Goal: Task Accomplishment & Management: Manage account settings

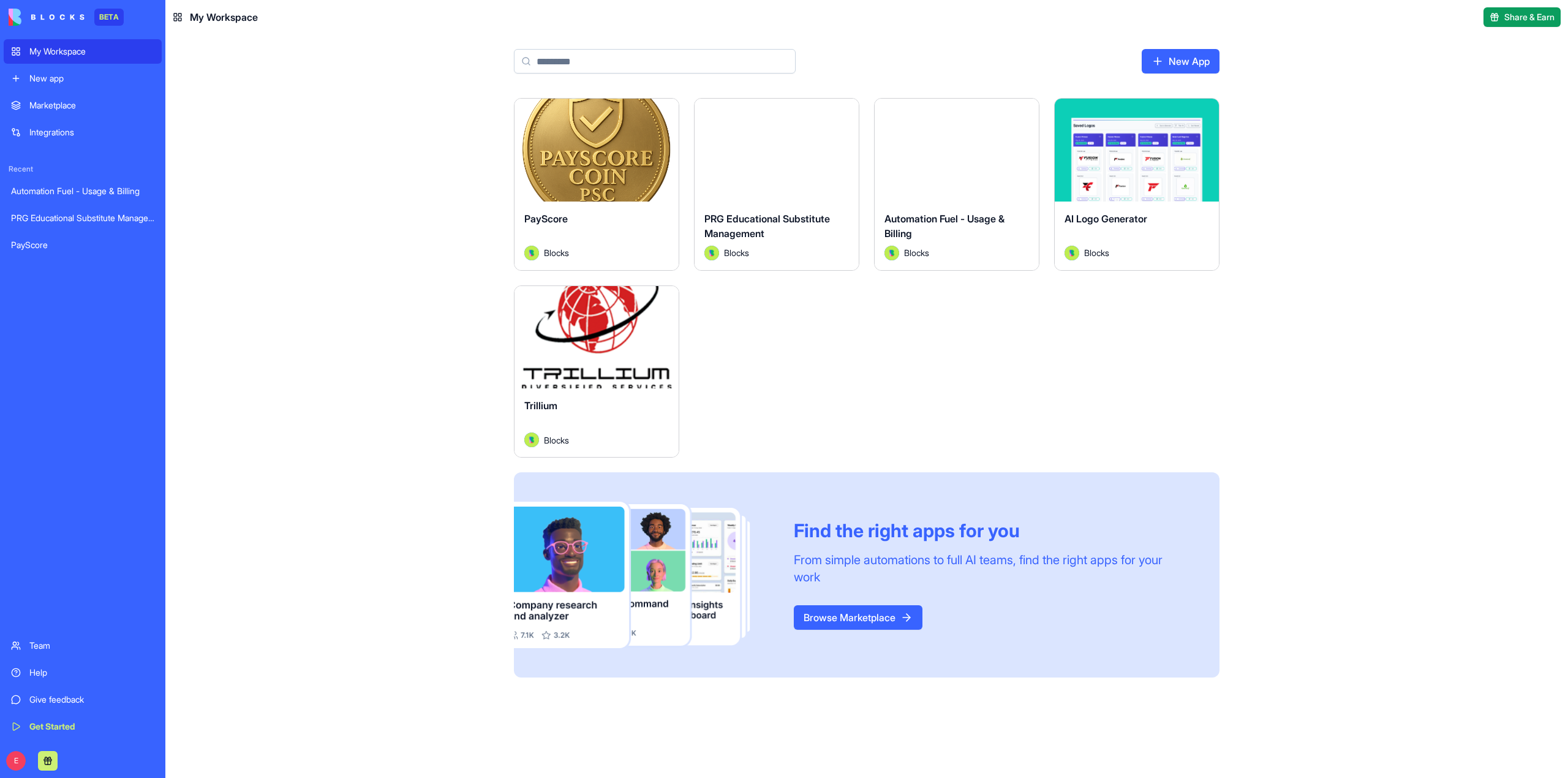
click at [612, 342] on button "Launch" at bounding box center [596, 337] width 92 height 24
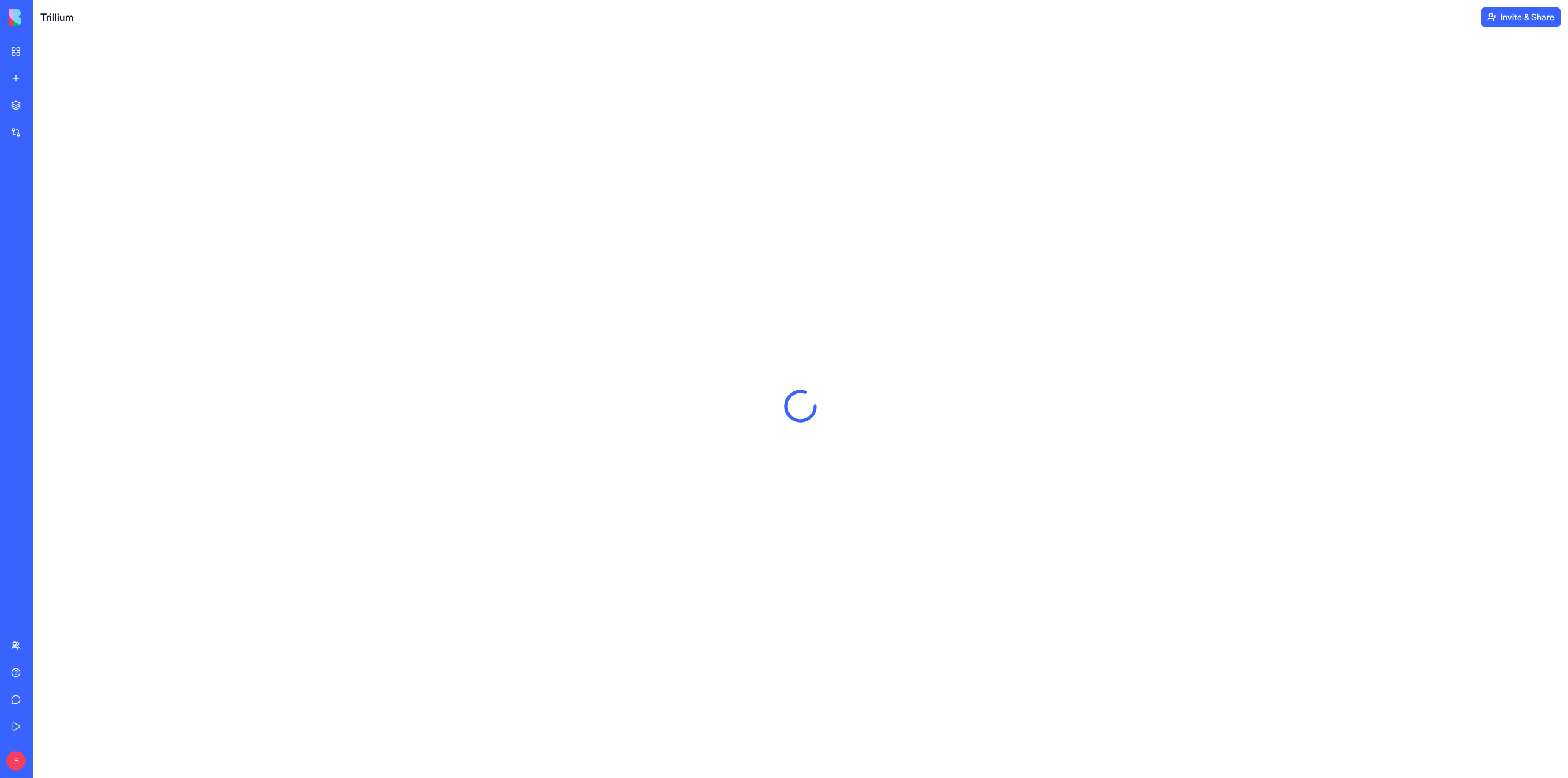
click at [45, 646] on div "Team" at bounding box center [37, 646] width 16 height 12
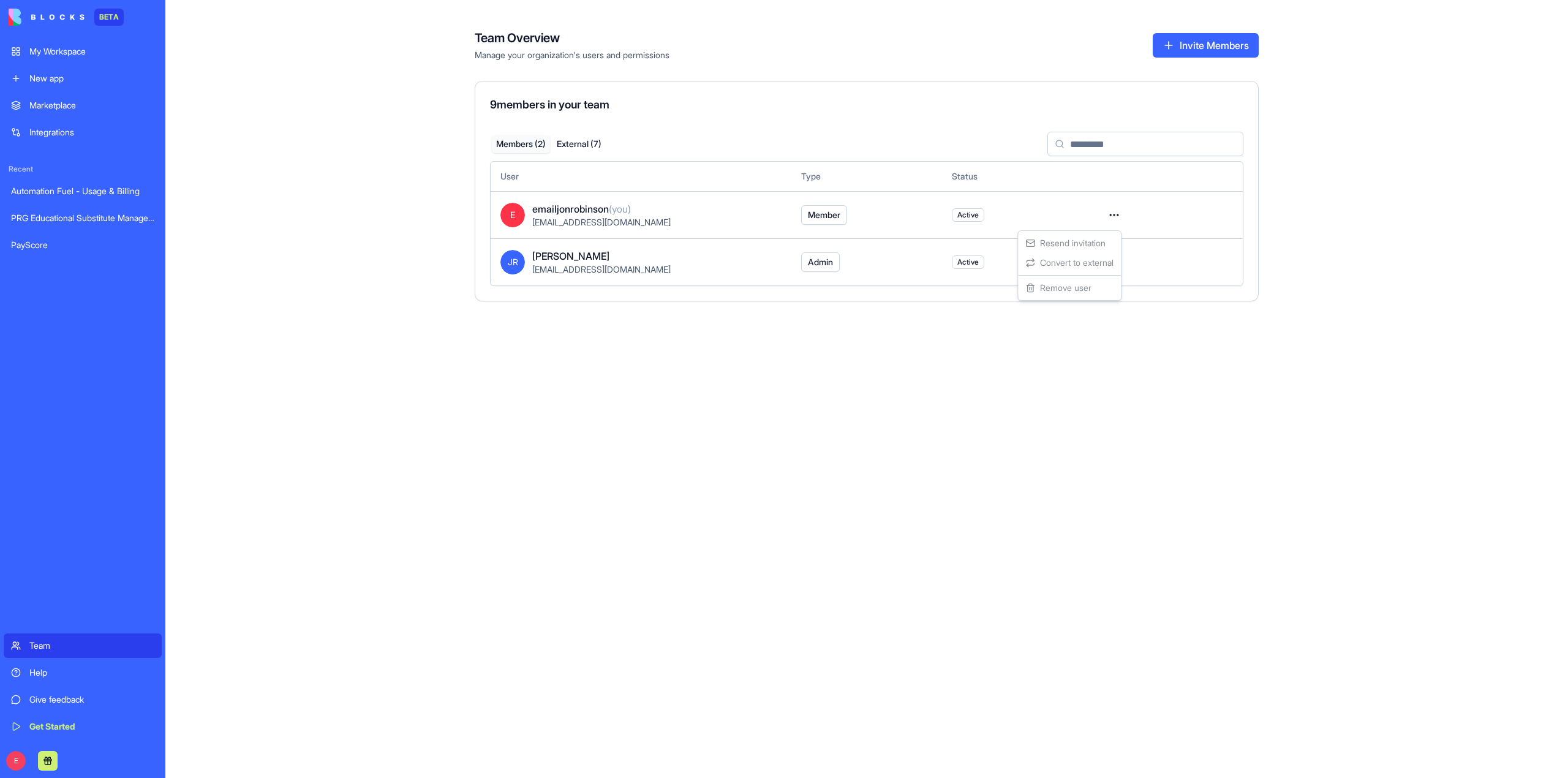
click at [1113, 211] on html "BETA My Workspace New app Marketplace Integrations Recent Automation Fuel - Usa…" at bounding box center [784, 389] width 1568 height 778
click at [1324, 221] on html "BETA My Workspace New app Marketplace Integrations Recent Automation Fuel - Usa…" at bounding box center [784, 389] width 1568 height 778
click at [371, 267] on div "Team Overview Manage your organization's users and permissions Invite Members 9…" at bounding box center [867, 389] width 1403 height 778
click at [576, 143] on button "External ( 7 )" at bounding box center [578, 144] width 58 height 18
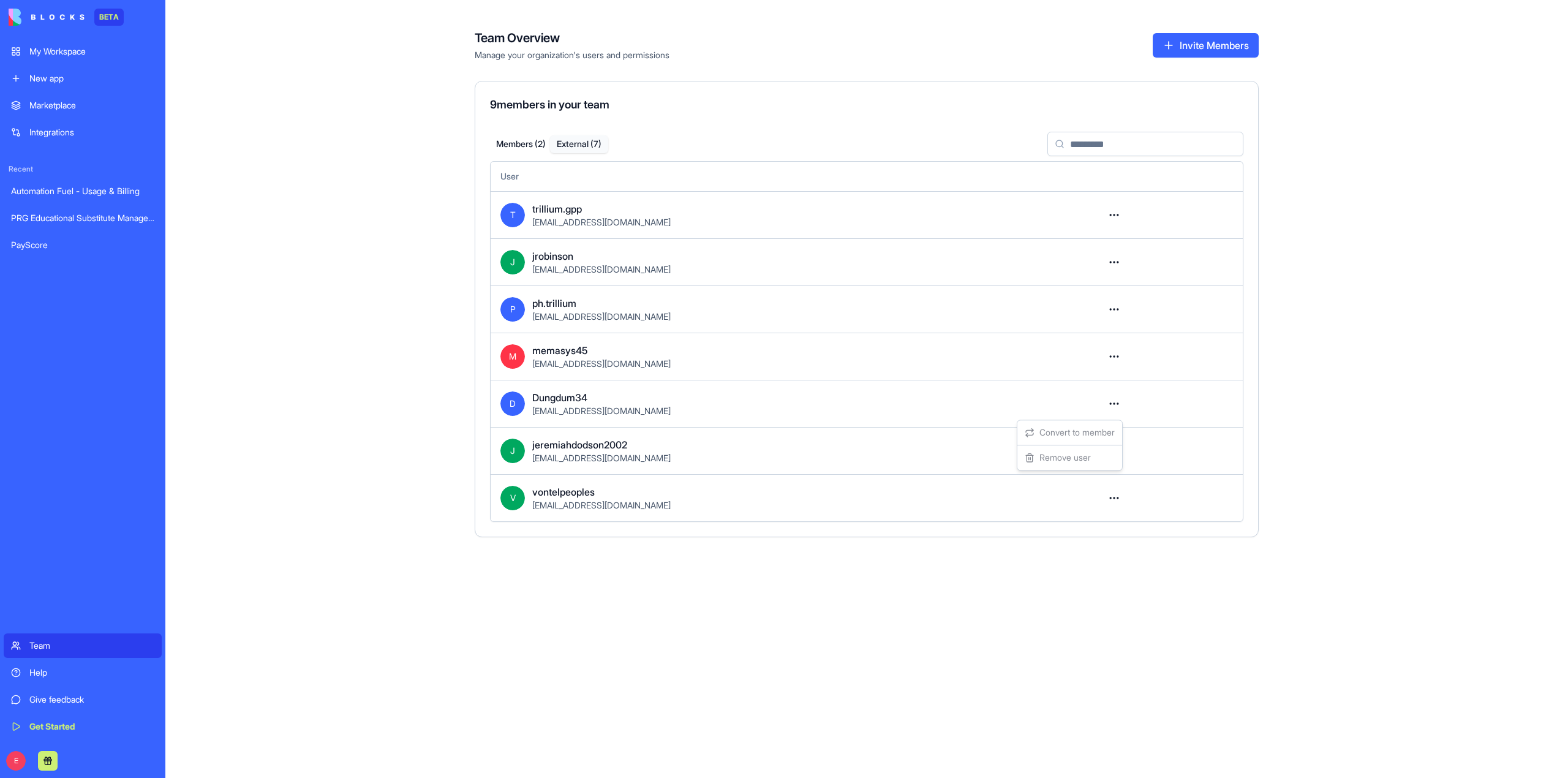
click at [1115, 403] on html "BETA My Workspace New app Marketplace Integrations Recent Automation Fuel - Usa…" at bounding box center [784, 389] width 1568 height 778
click at [1074, 464] on div "Convert to member Remove user" at bounding box center [1069, 445] width 106 height 51
click at [1074, 464] on div "Convert to member Remove user" at bounding box center [1069, 445] width 106 height 51
click at [1071, 464] on div "Convert to member Remove user" at bounding box center [1069, 445] width 106 height 51
drag, startPoint x: 1071, startPoint y: 464, endPoint x: 1184, endPoint y: 411, distance: 124.8
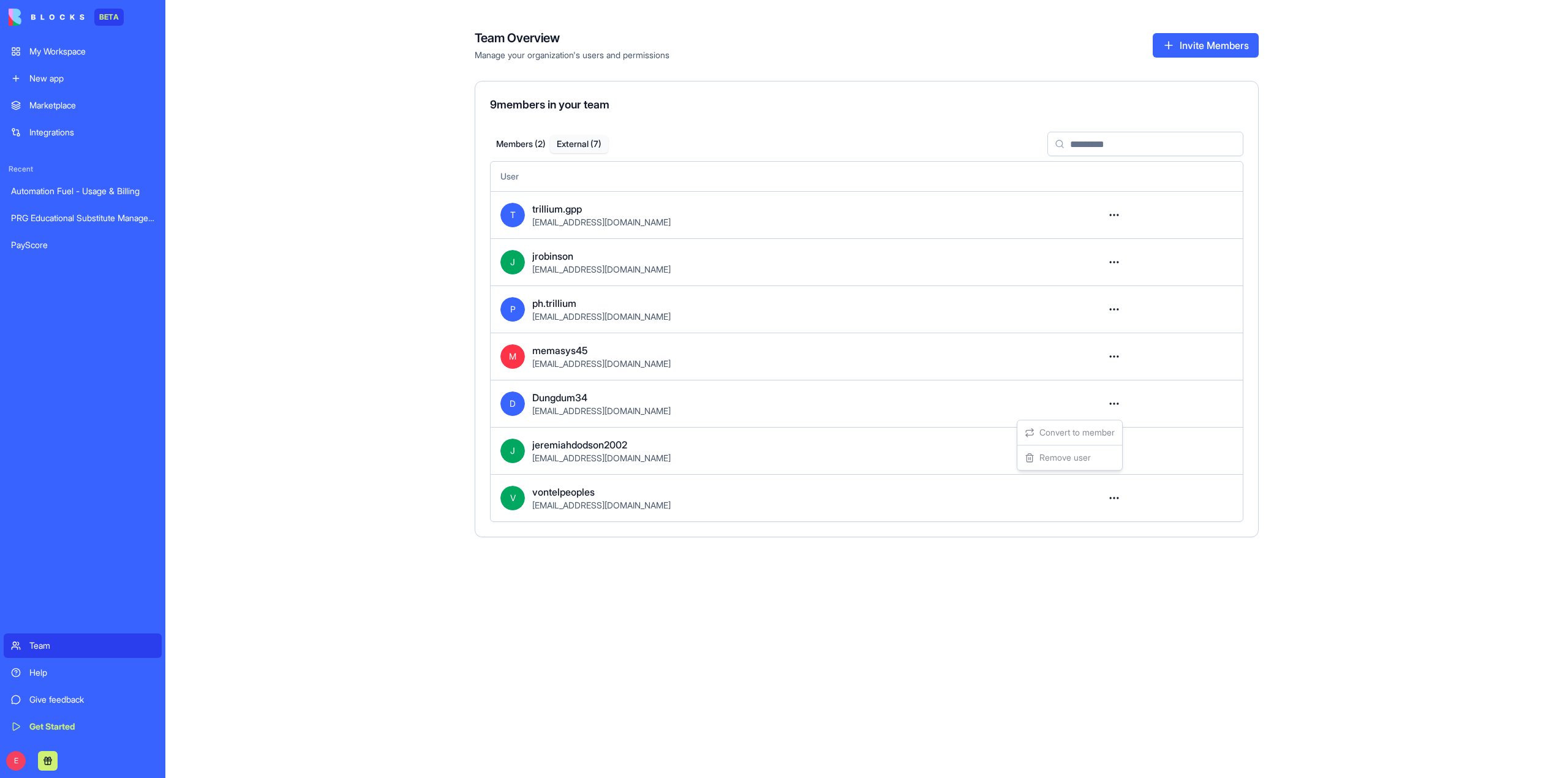
click at [1094, 454] on div "Convert to member Remove user" at bounding box center [1069, 445] width 106 height 51
click at [1186, 410] on html "BETA My Workspace New app Marketplace Integrations Recent Automation Fuel - Usa…" at bounding box center [784, 389] width 1568 height 778
click at [285, 224] on div "Team Overview Manage your organization's users and permissions Invite Members 9…" at bounding box center [867, 389] width 1403 height 778
click at [73, 52] on div "My Workspace" at bounding box center [92, 51] width 125 height 12
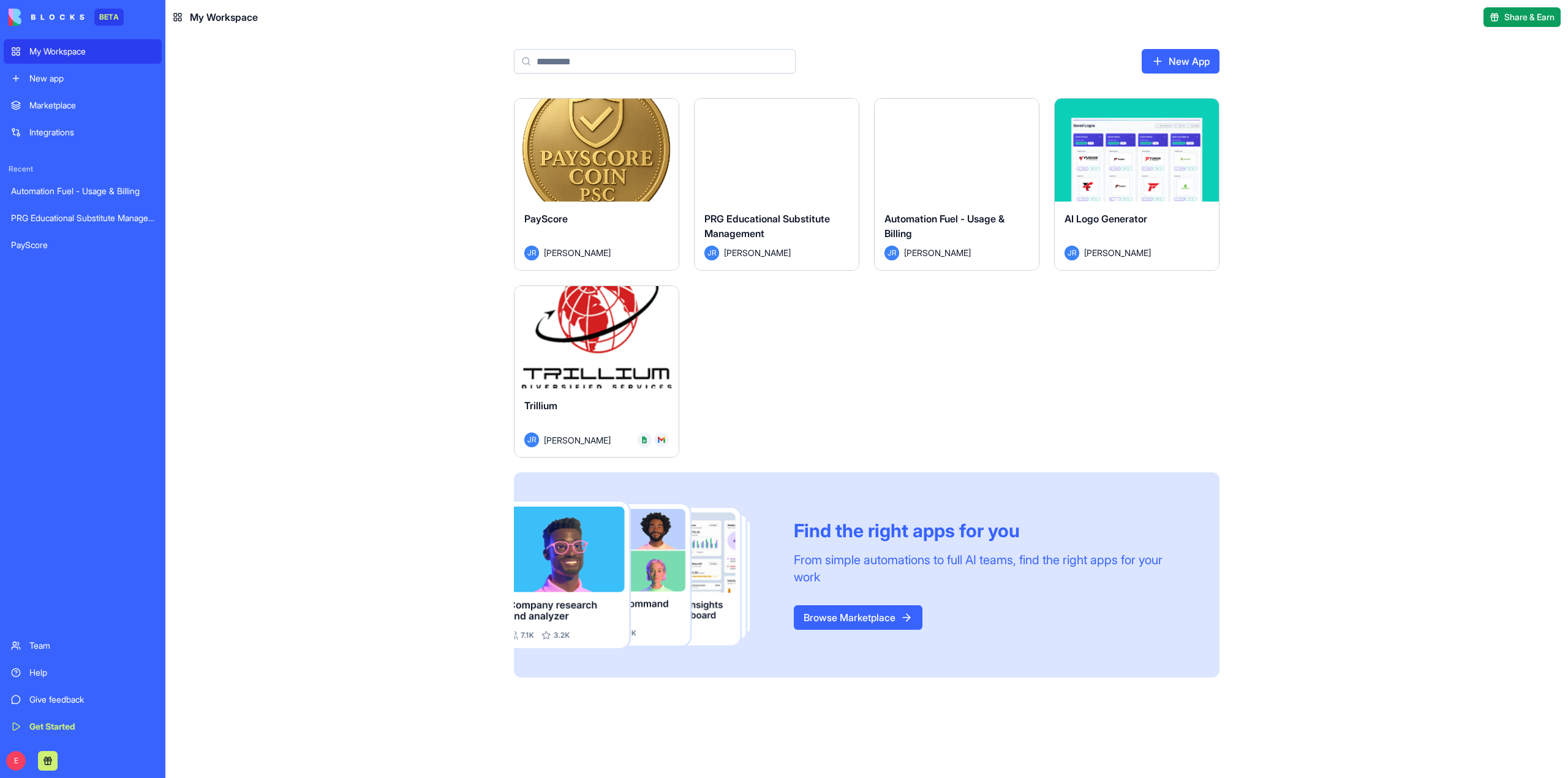
click at [598, 330] on button "Launch" at bounding box center [596, 337] width 92 height 24
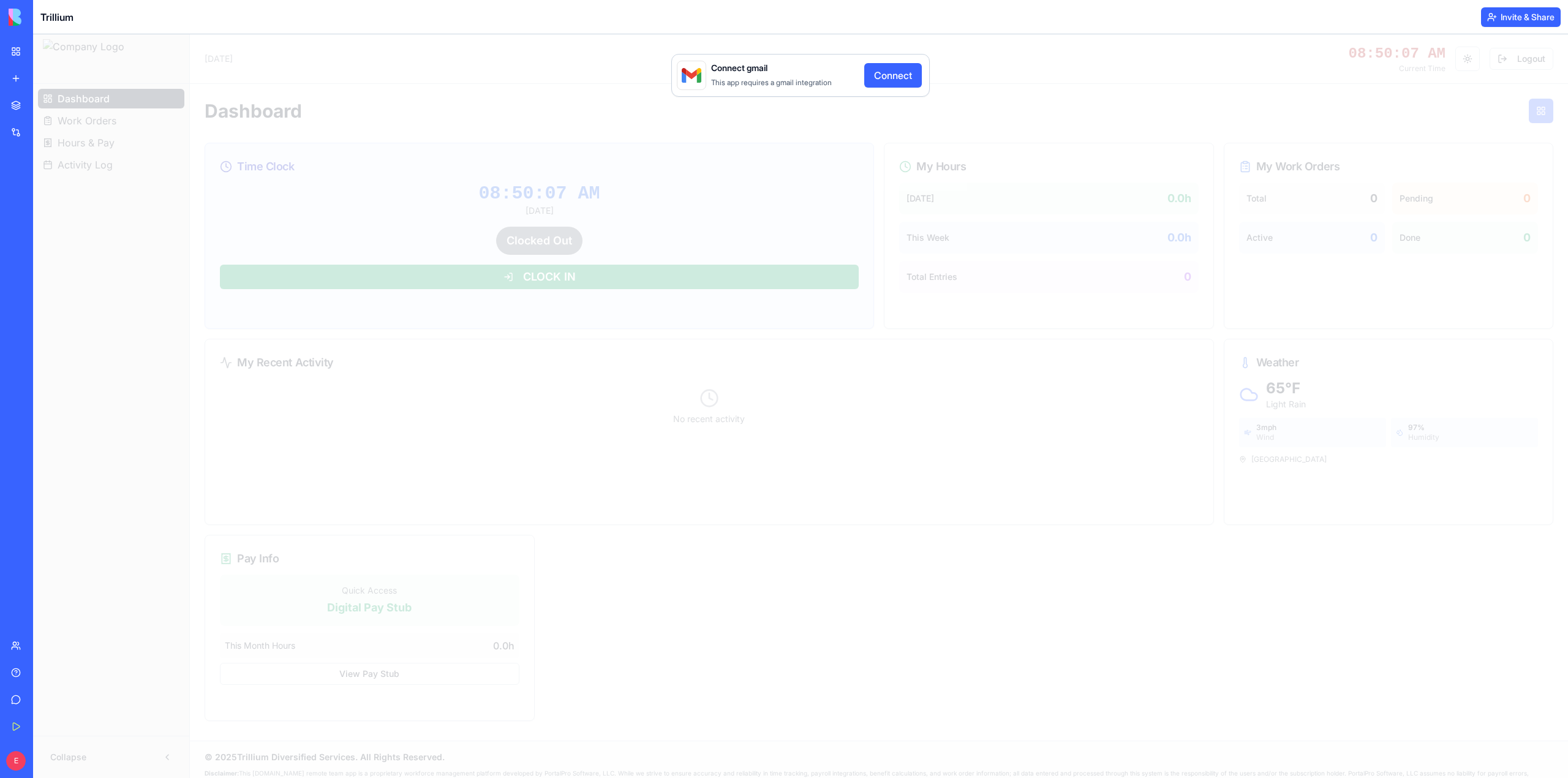
click at [900, 77] on button "Connect" at bounding box center [893, 75] width 57 height 24
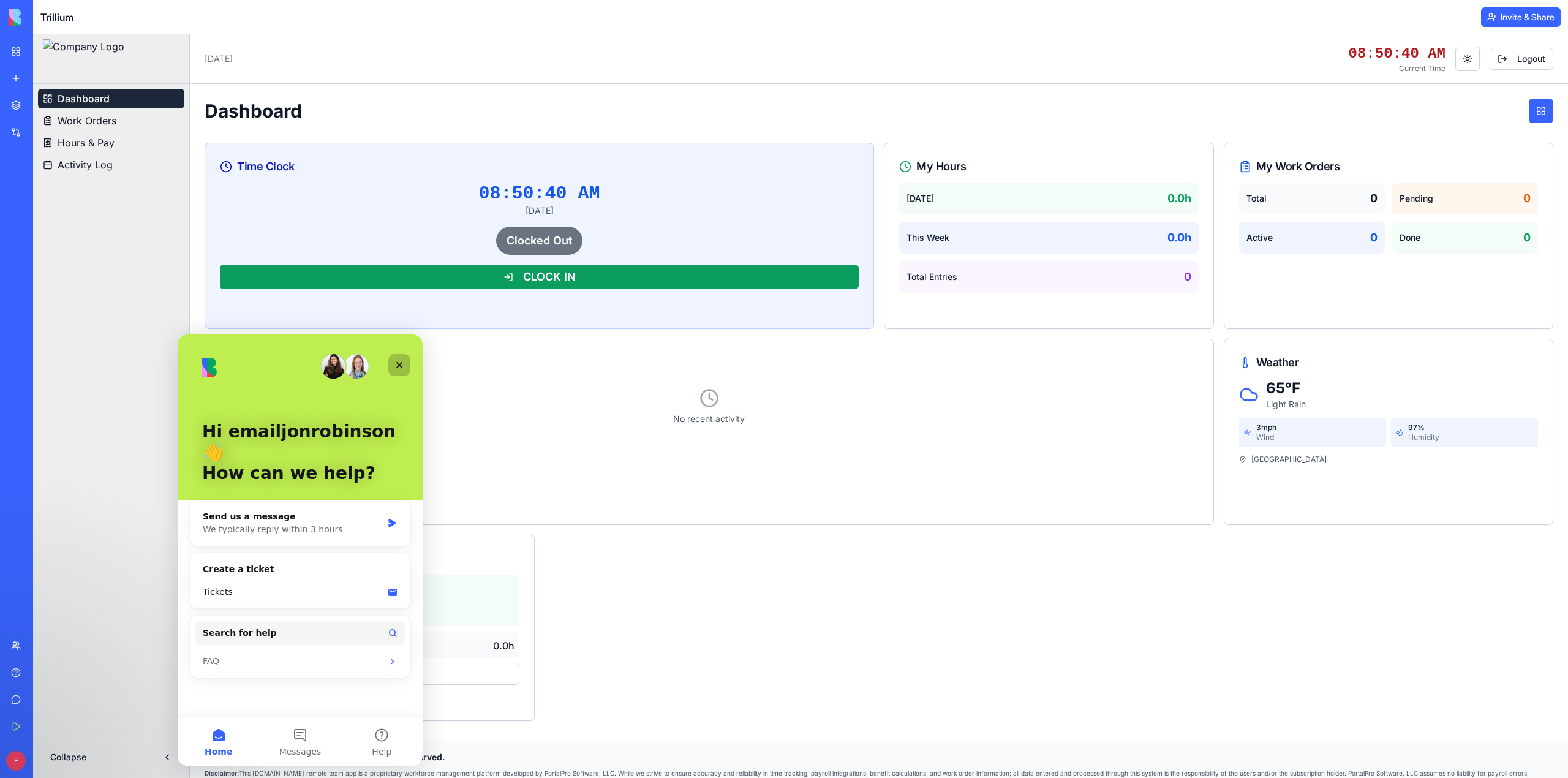
click at [397, 367] on icon "Close" at bounding box center [400, 365] width 10 height 10
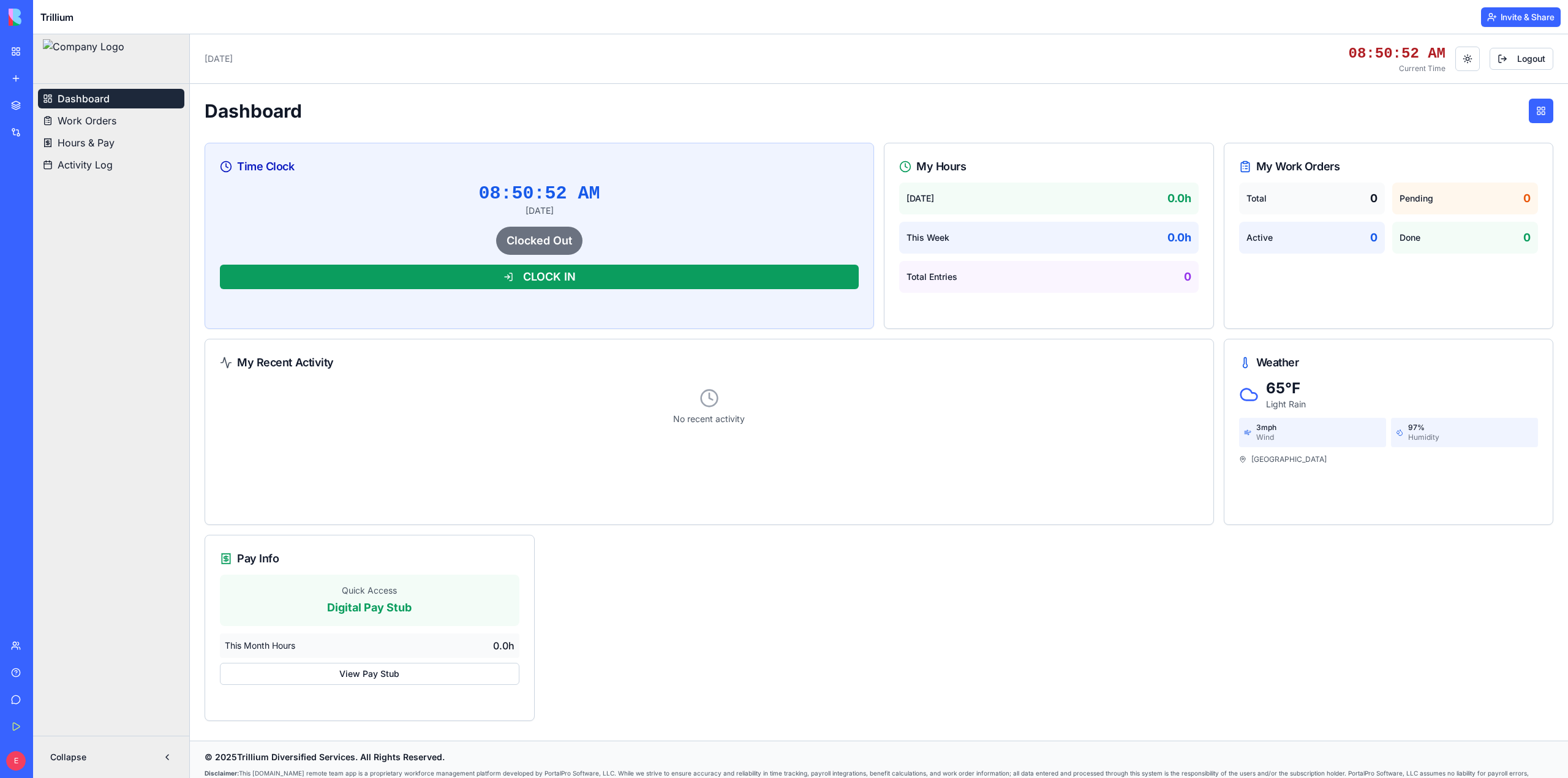
click at [45, 50] on div "My Workspace" at bounding box center [37, 51] width 16 height 12
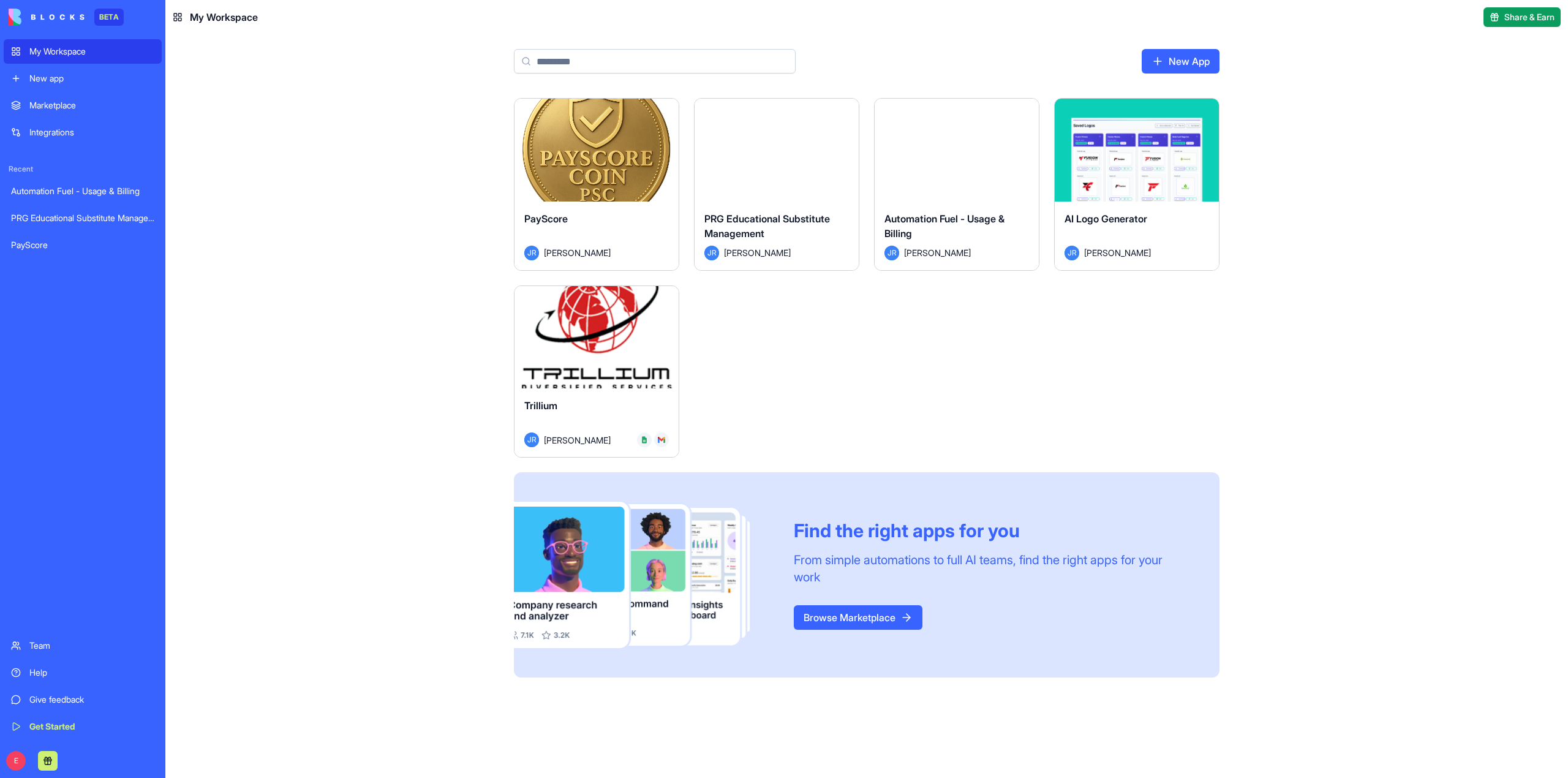
click at [613, 343] on button "Launch" at bounding box center [596, 337] width 92 height 24
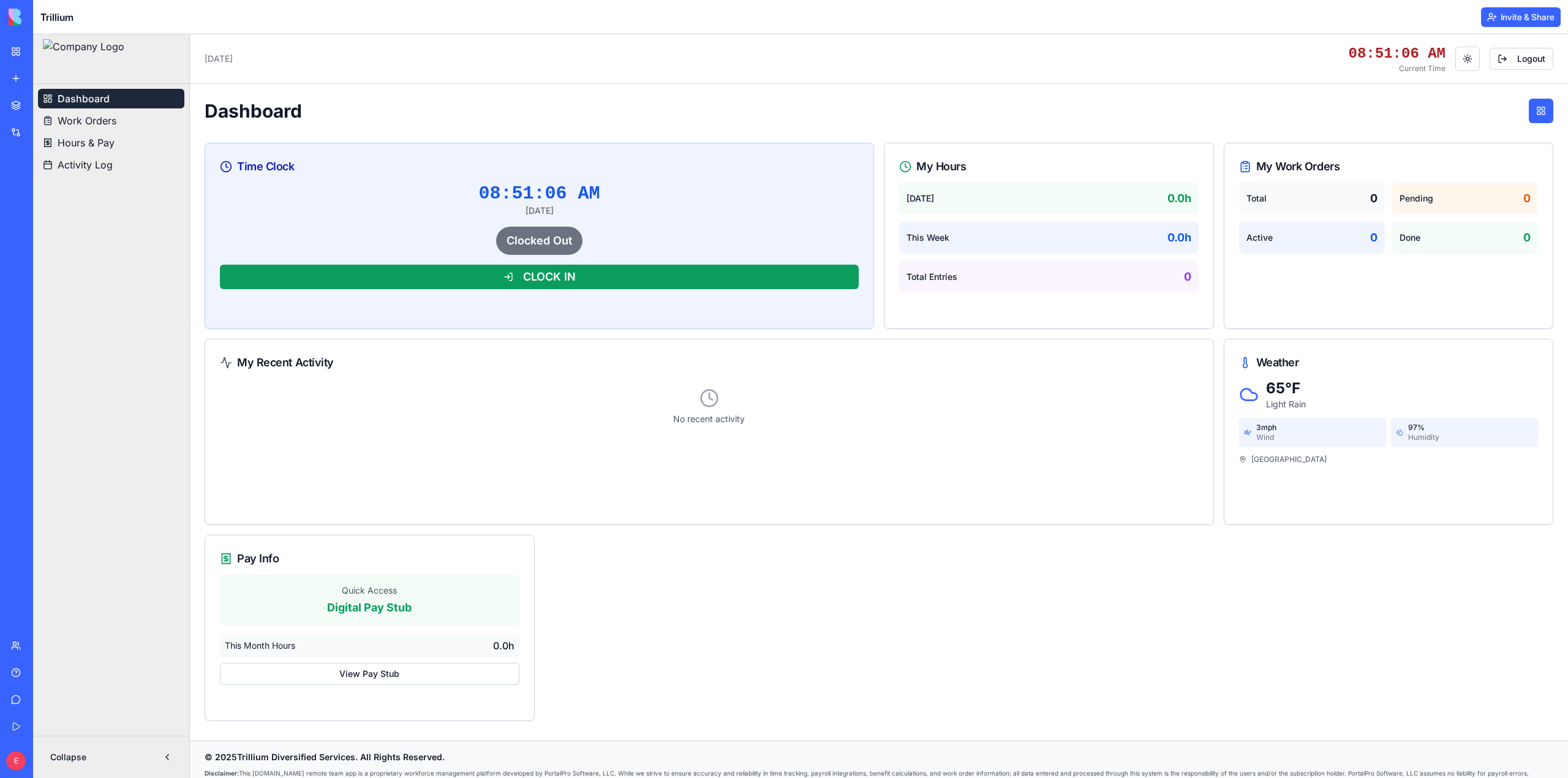
click at [1512, 18] on button "Invite & Share" at bounding box center [1521, 17] width 80 height 19
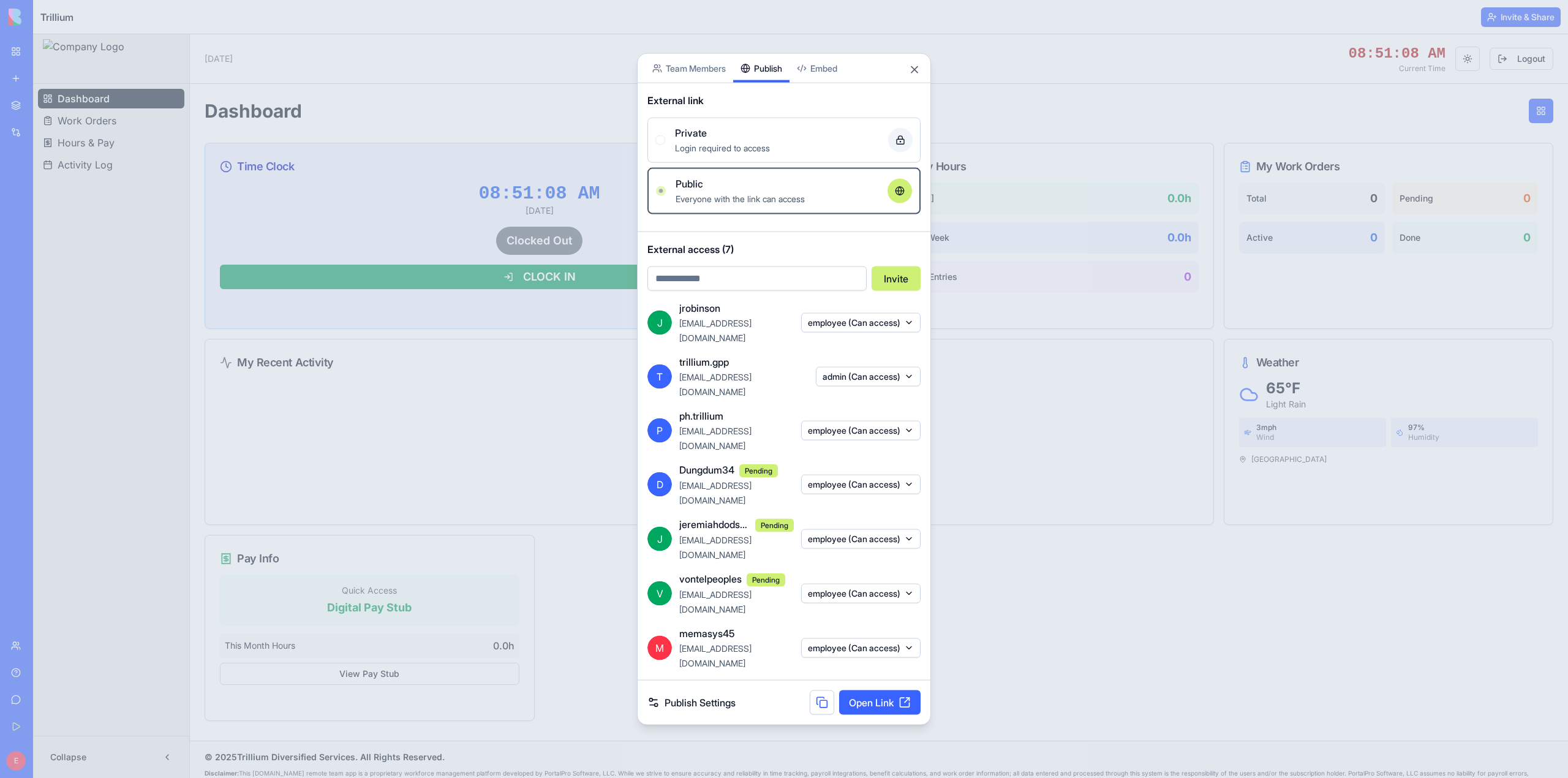
click at [772, 255] on div "Share App Team Members Publish Embed External link Private Login required to ac…" at bounding box center [783, 389] width 294 height 672
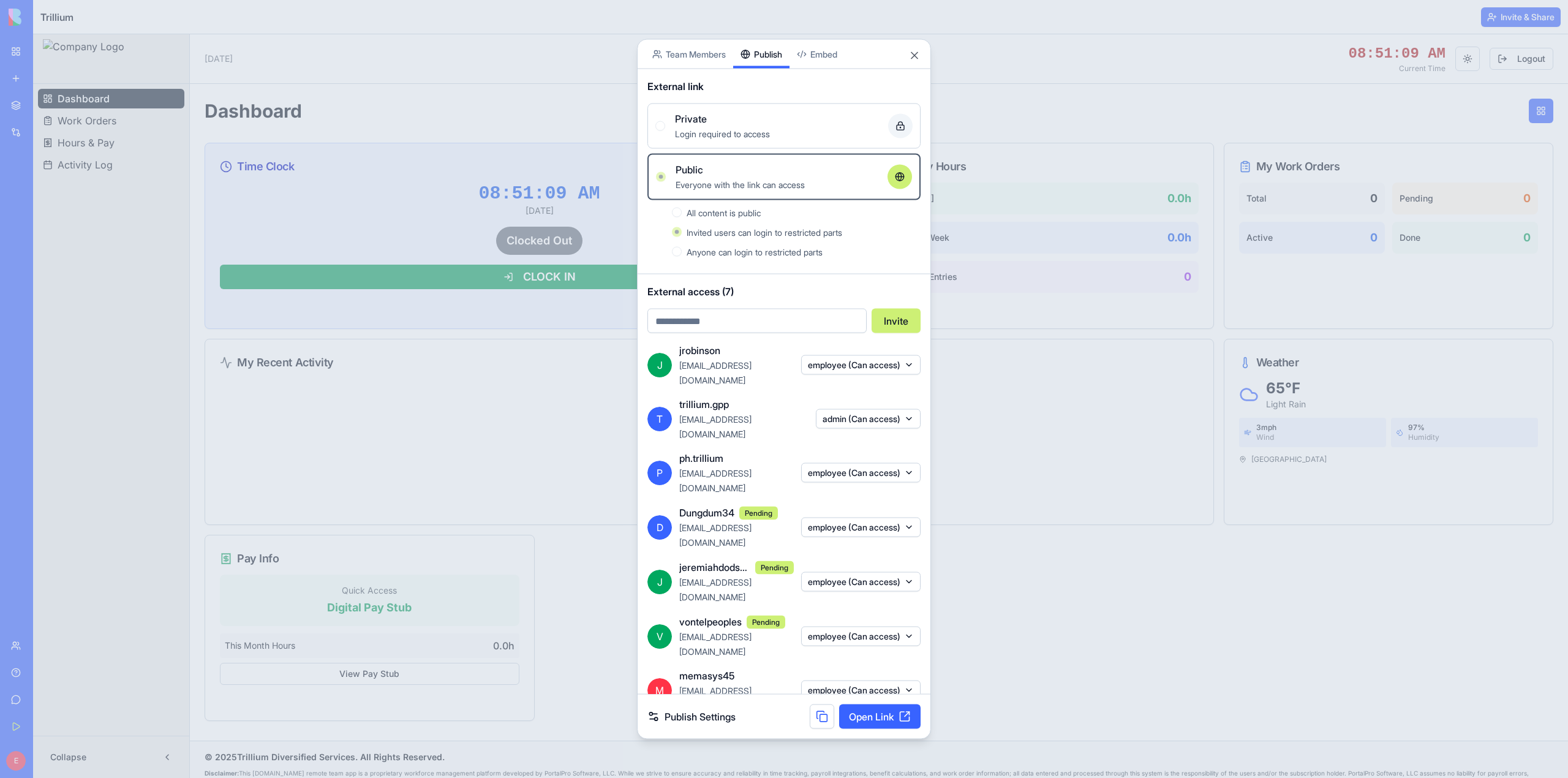
click at [757, 218] on span "All content is public" at bounding box center [723, 213] width 74 height 10
click at [702, 127] on span "Private" at bounding box center [691, 119] width 32 height 14
click at [900, 131] on icon at bounding box center [900, 127] width 10 height 10
click at [900, 131] on icon at bounding box center [900, 127] width 10 height 10
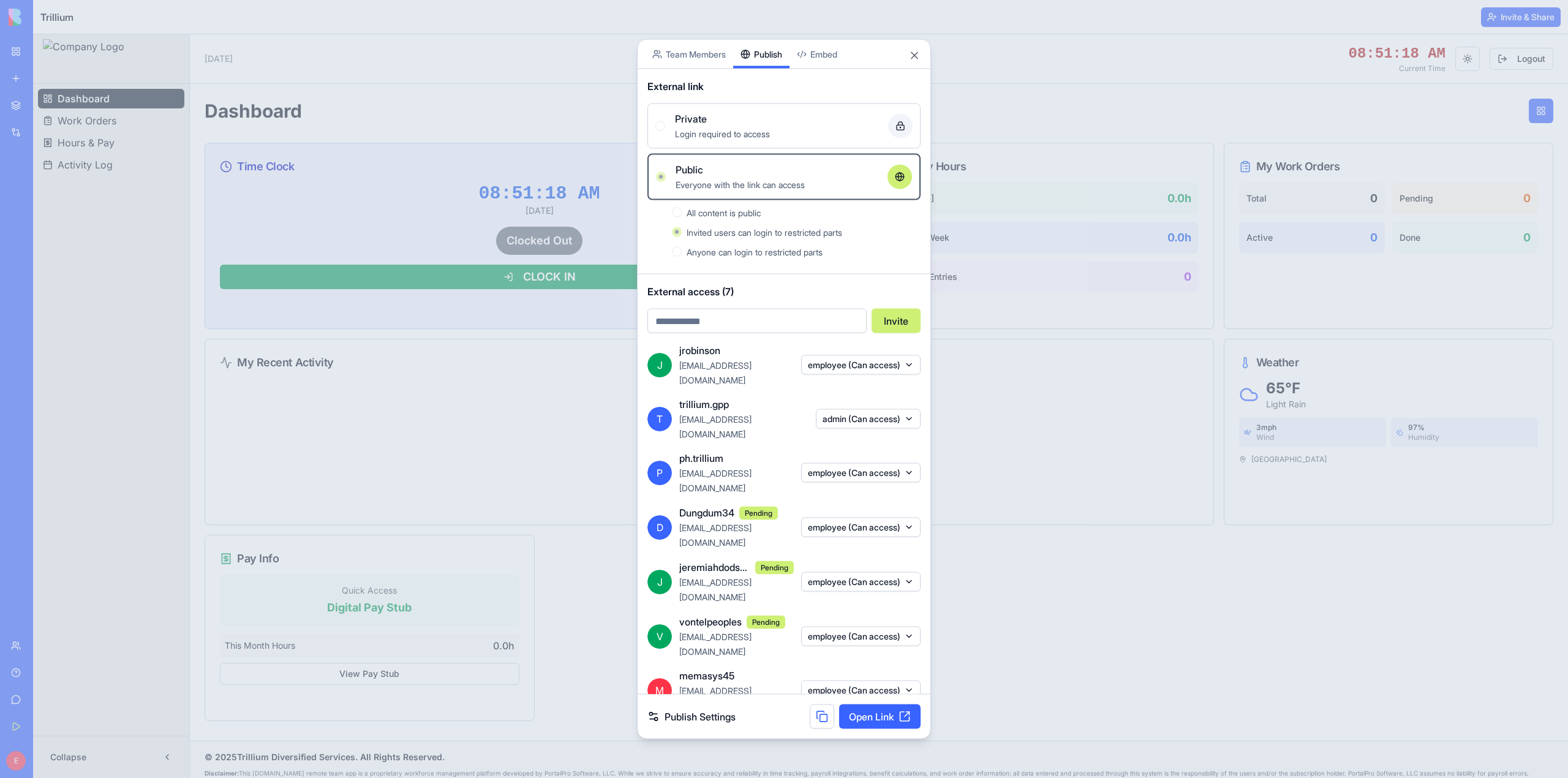
click at [902, 131] on icon at bounding box center [900, 127] width 10 height 10
click at [871, 517] on button "employee (Can access)" at bounding box center [861, 526] width 119 height 19
click at [864, 557] on div "employee" at bounding box center [858, 557] width 92 height 19
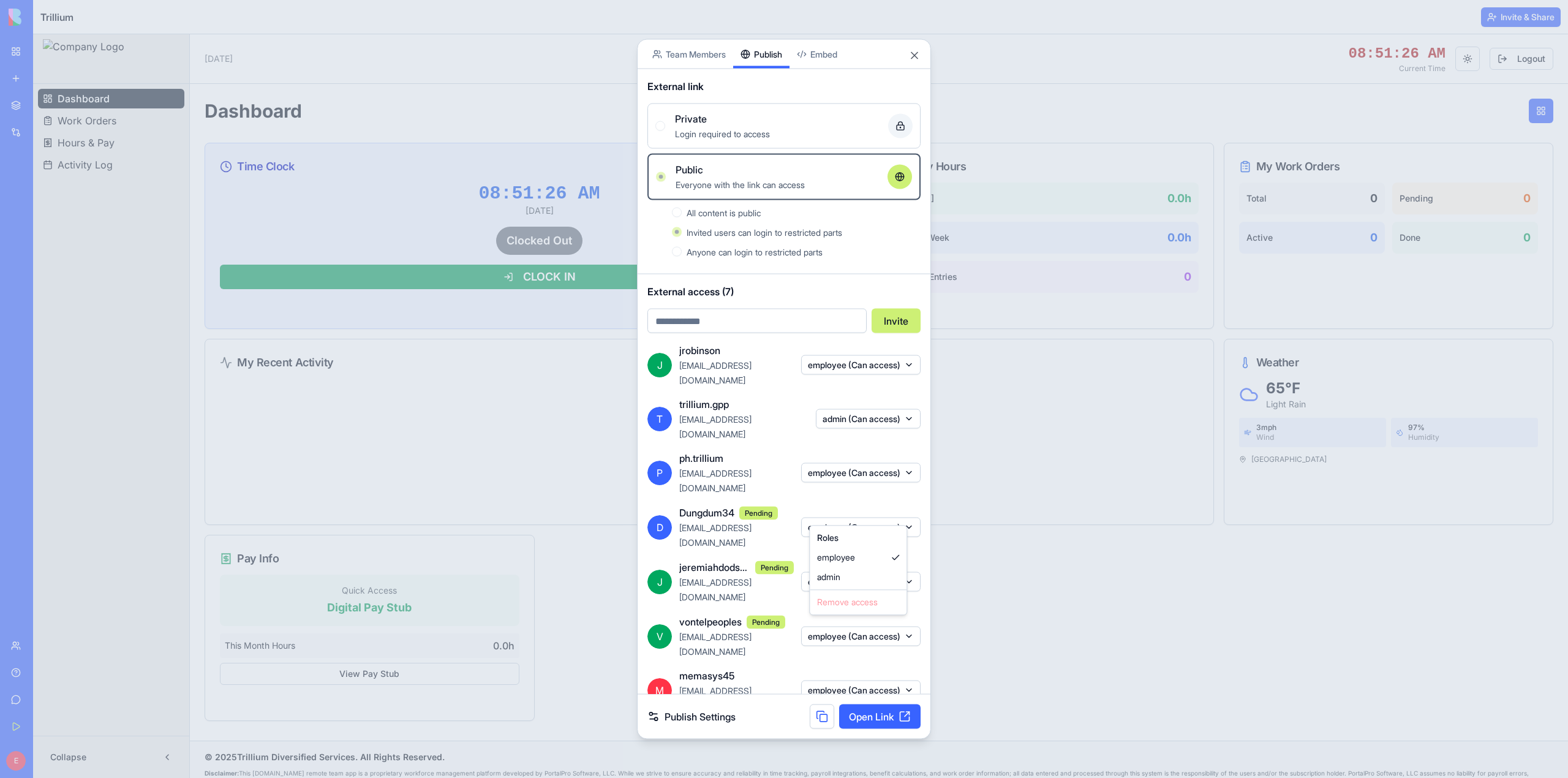
click at [858, 492] on div at bounding box center [784, 389] width 1568 height 778
click at [734, 218] on span "All content is public" at bounding box center [723, 213] width 74 height 10
click at [906, 189] on div at bounding box center [900, 177] width 24 height 24
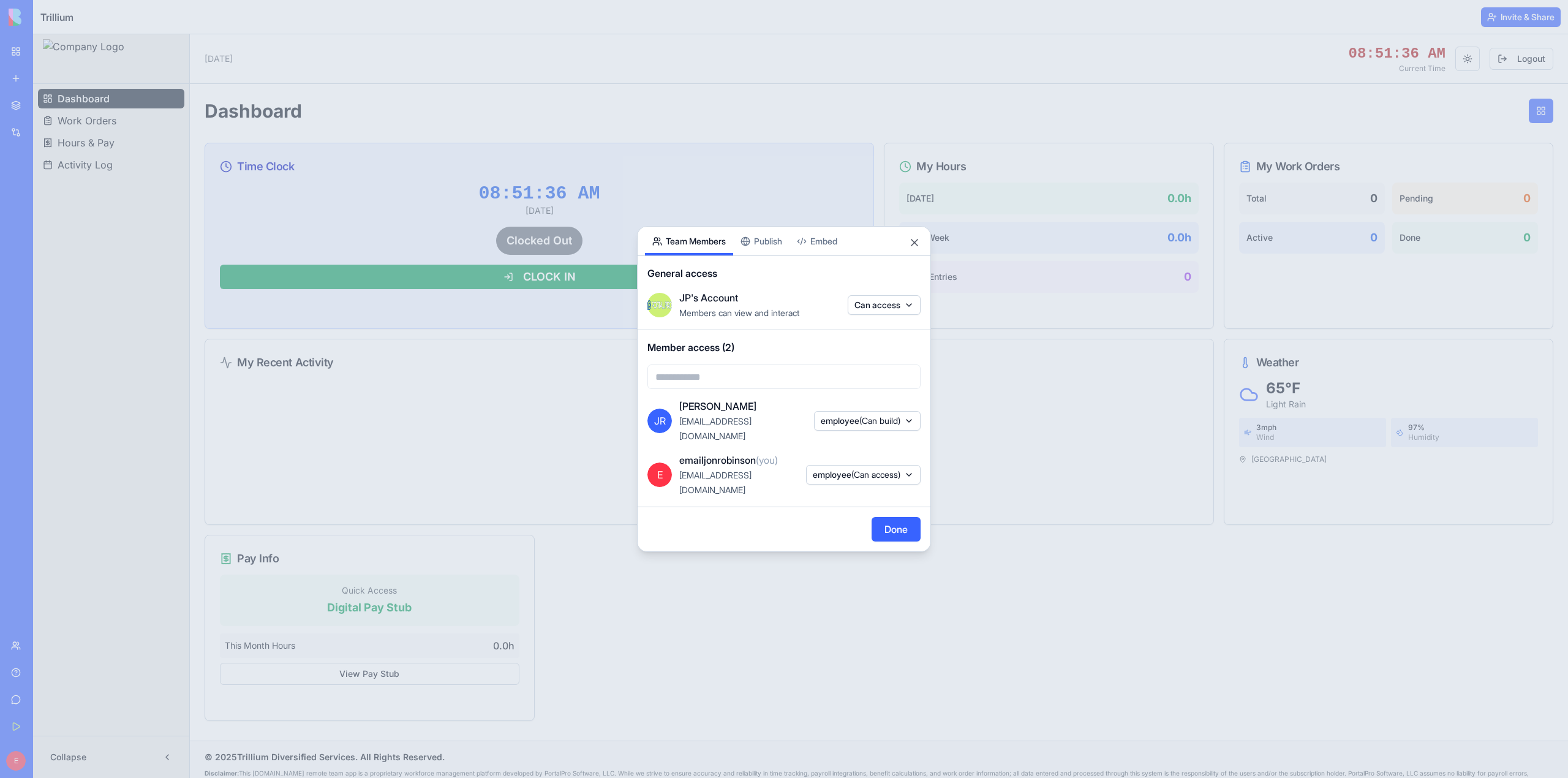
click at [691, 85] on body "BETA My Workspace New app Marketplace Integrations Recent Automation Fuel - Usa…" at bounding box center [784, 389] width 1568 height 778
click at [869, 471] on span "(Can access)" at bounding box center [876, 475] width 49 height 10
click at [757, 517] on div at bounding box center [784, 389] width 1568 height 778
click at [904, 517] on button "Done" at bounding box center [896, 529] width 49 height 24
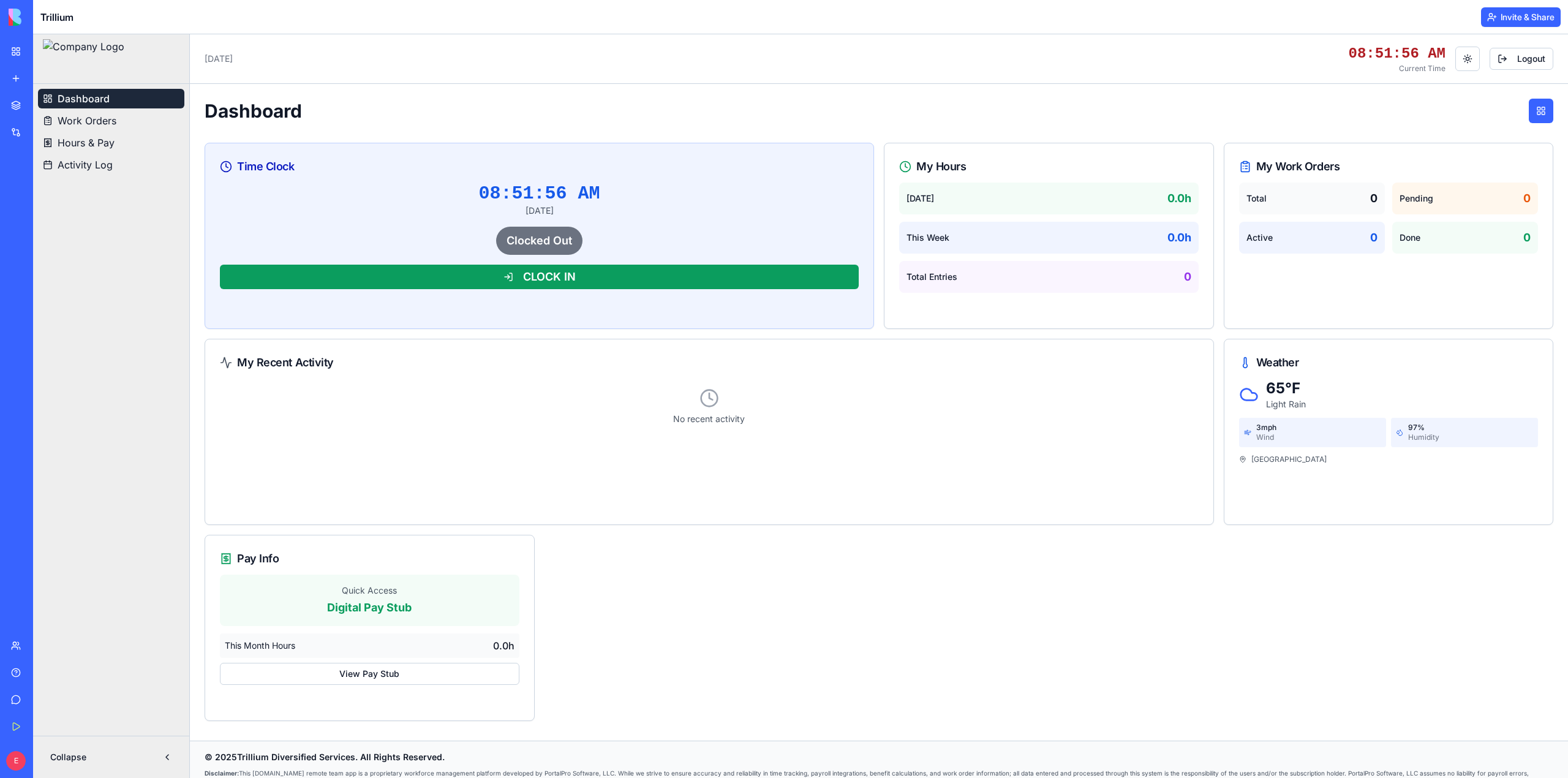
click at [1498, 19] on button "Invite & Share" at bounding box center [1521, 17] width 80 height 19
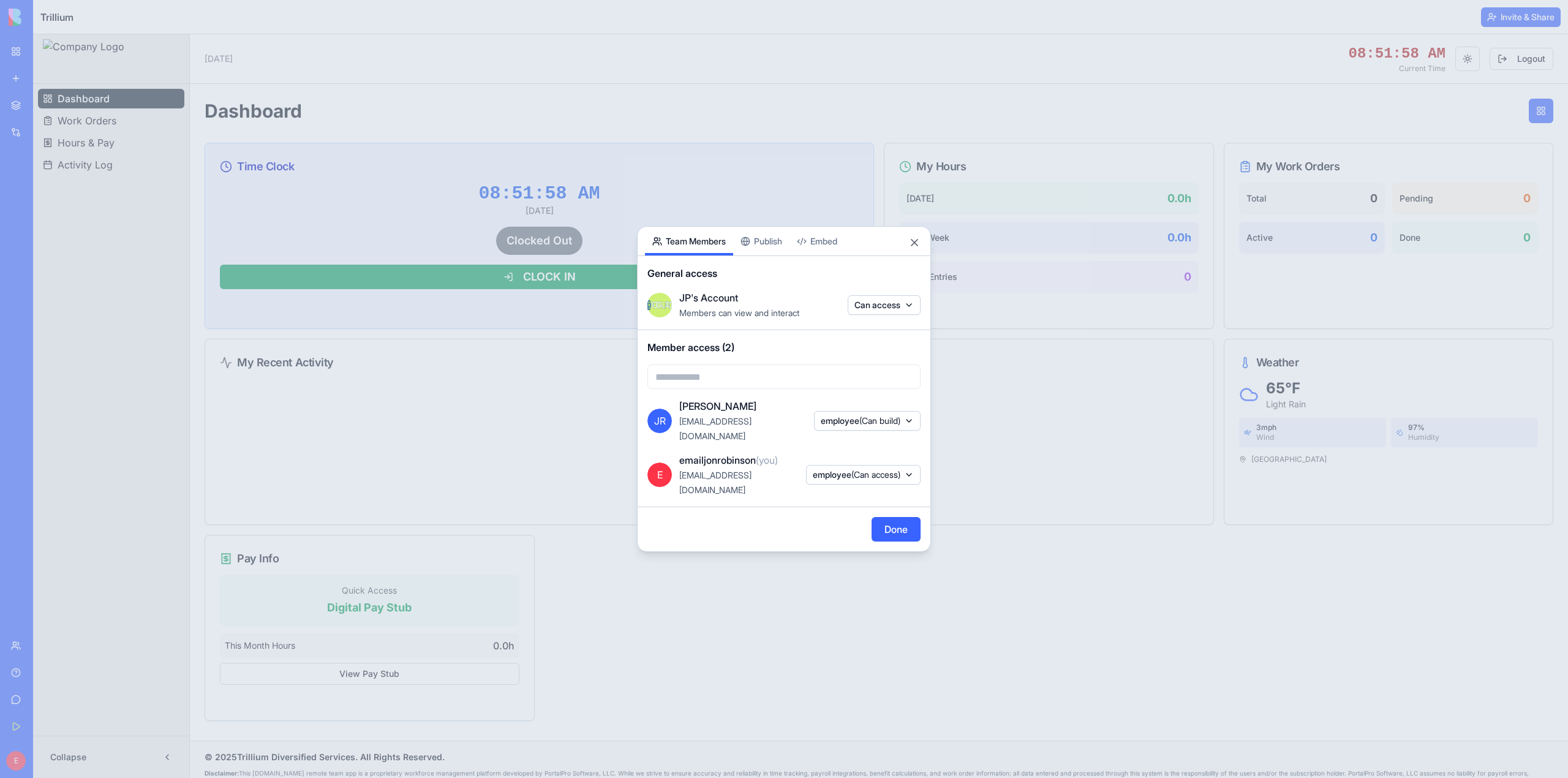
click at [863, 470] on span "(Can access)" at bounding box center [876, 475] width 49 height 10
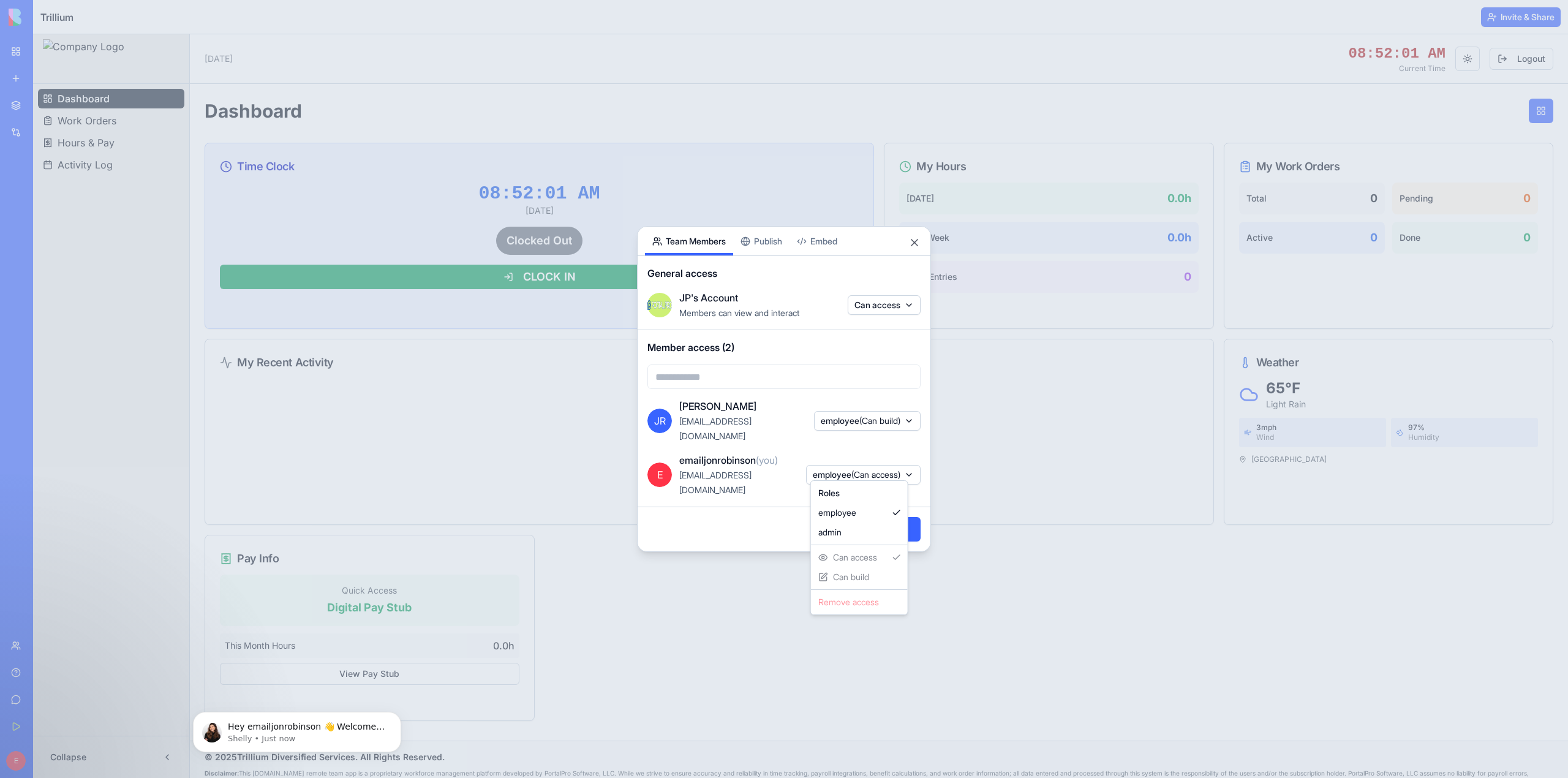
click at [790, 388] on div at bounding box center [784, 389] width 1568 height 778
click at [773, 261] on div "Share App Team Members Publish Embed General access JP's Account Members can vi…" at bounding box center [783, 388] width 294 height 326
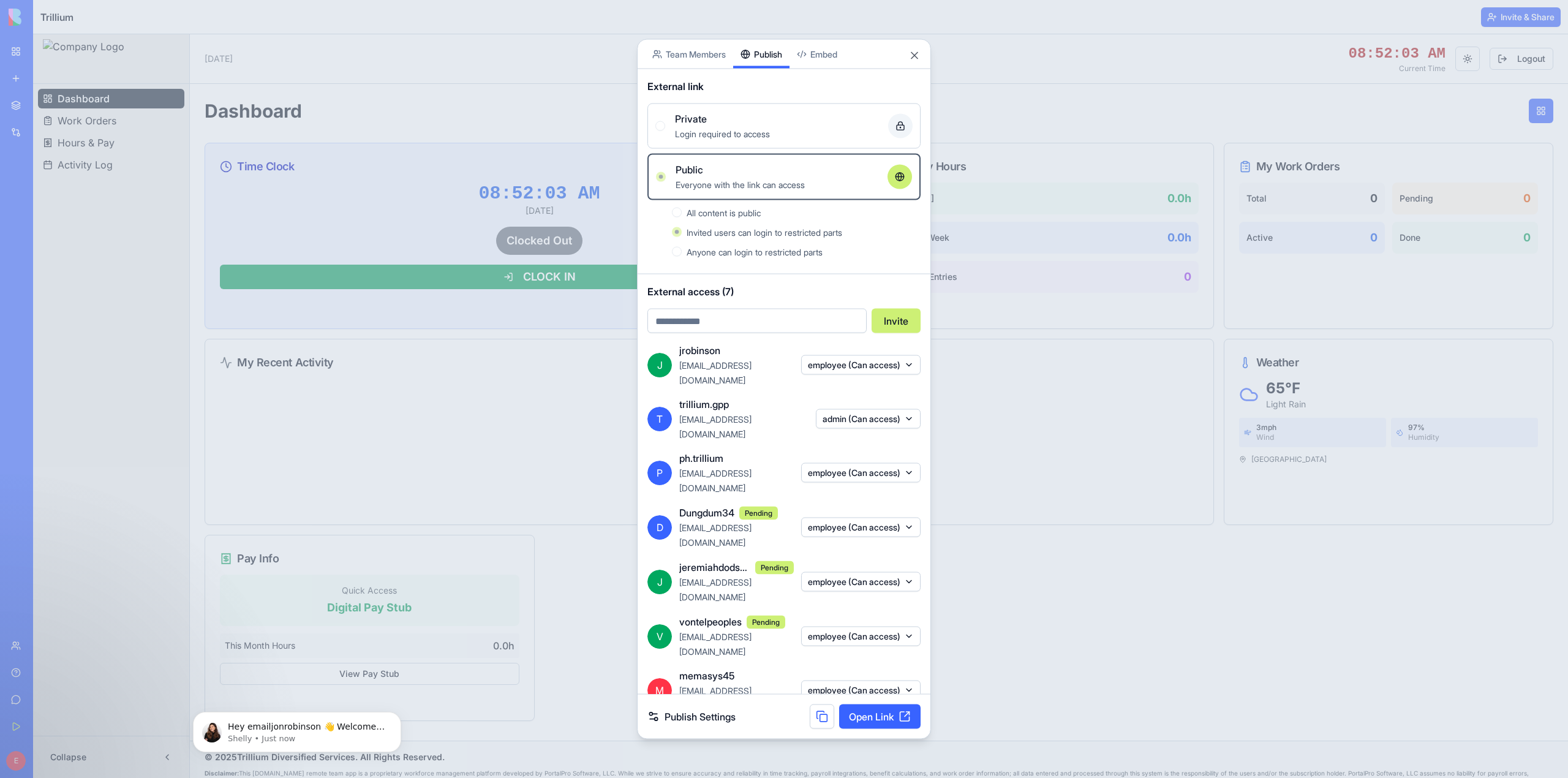
click at [751, 218] on span "All content is public" at bounding box center [723, 213] width 74 height 10
click at [708, 141] on div "Login required to access" at bounding box center [776, 134] width 203 height 14
click at [669, 141] on div "Private Login required to access" at bounding box center [784, 126] width 257 height 29
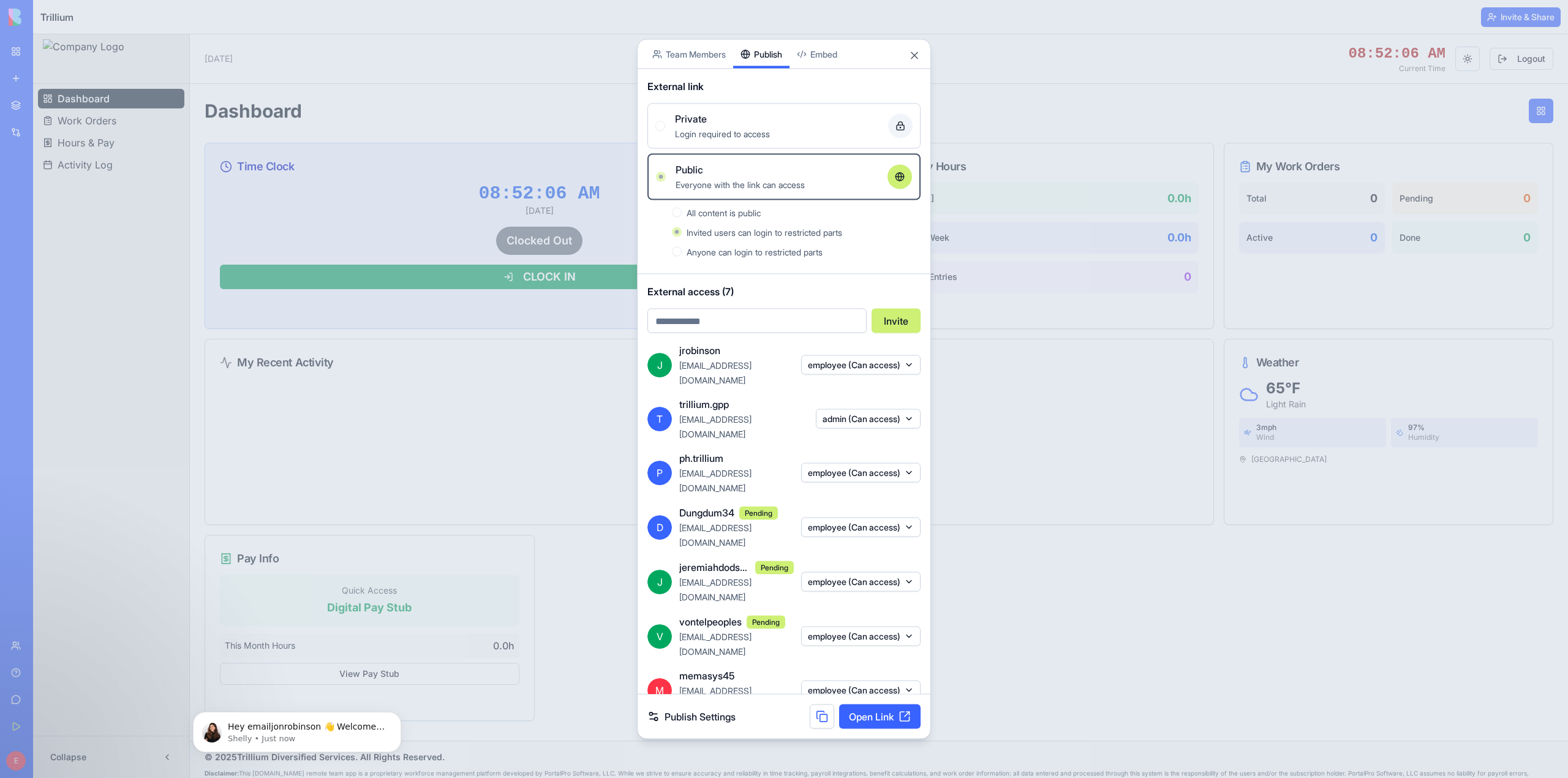
click at [701, 141] on div "Login required to access" at bounding box center [776, 134] width 203 height 14
click at [701, 141] on div "Login required to access" at bounding box center [776, 134] width 203 height 14
click at [716, 710] on link "Publish Settings" at bounding box center [691, 717] width 88 height 14
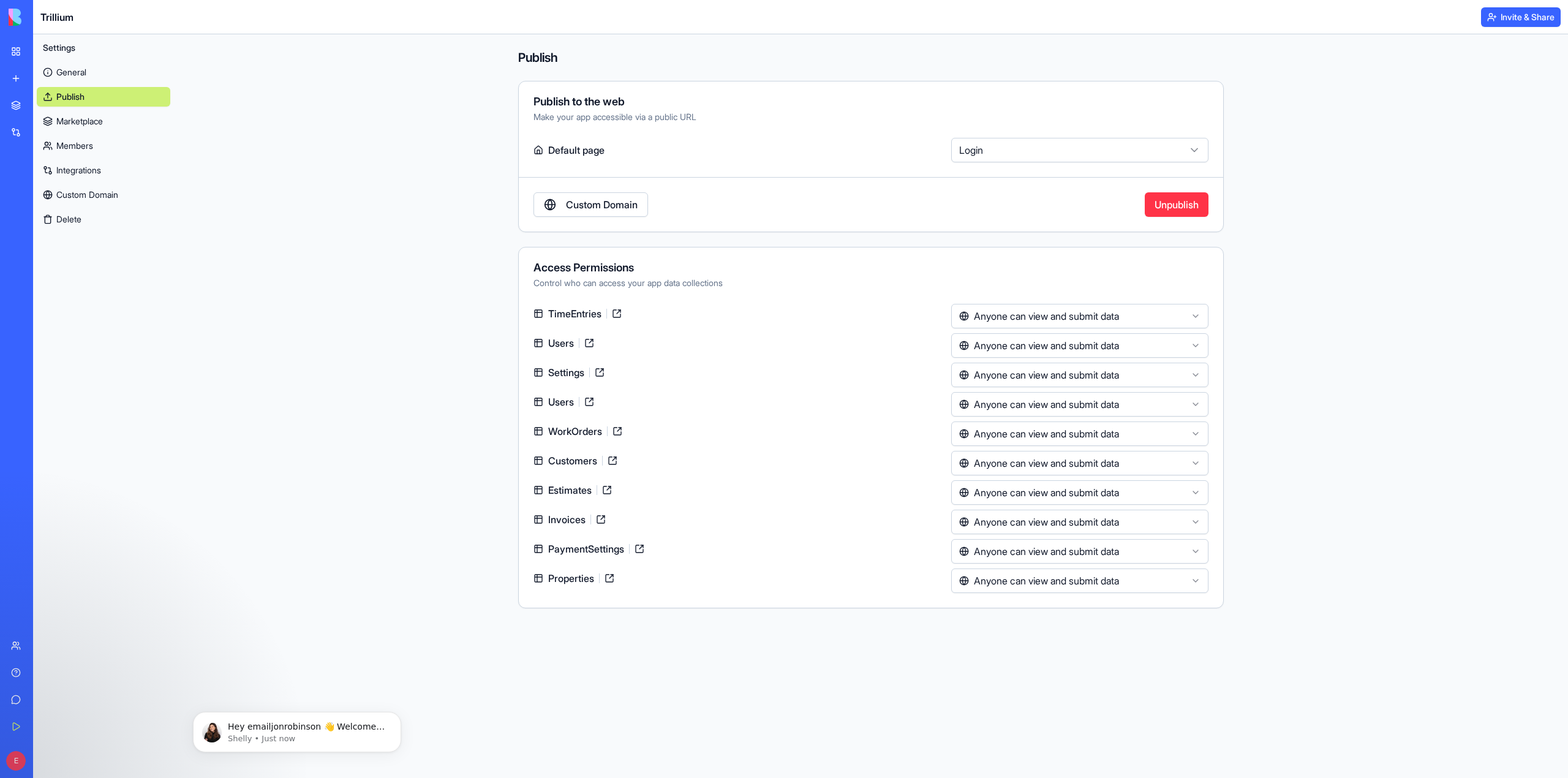
click at [1176, 202] on button "Unpublish" at bounding box center [1176, 205] width 64 height 24
click at [1507, 19] on button "Invite & Share" at bounding box center [1521, 17] width 80 height 19
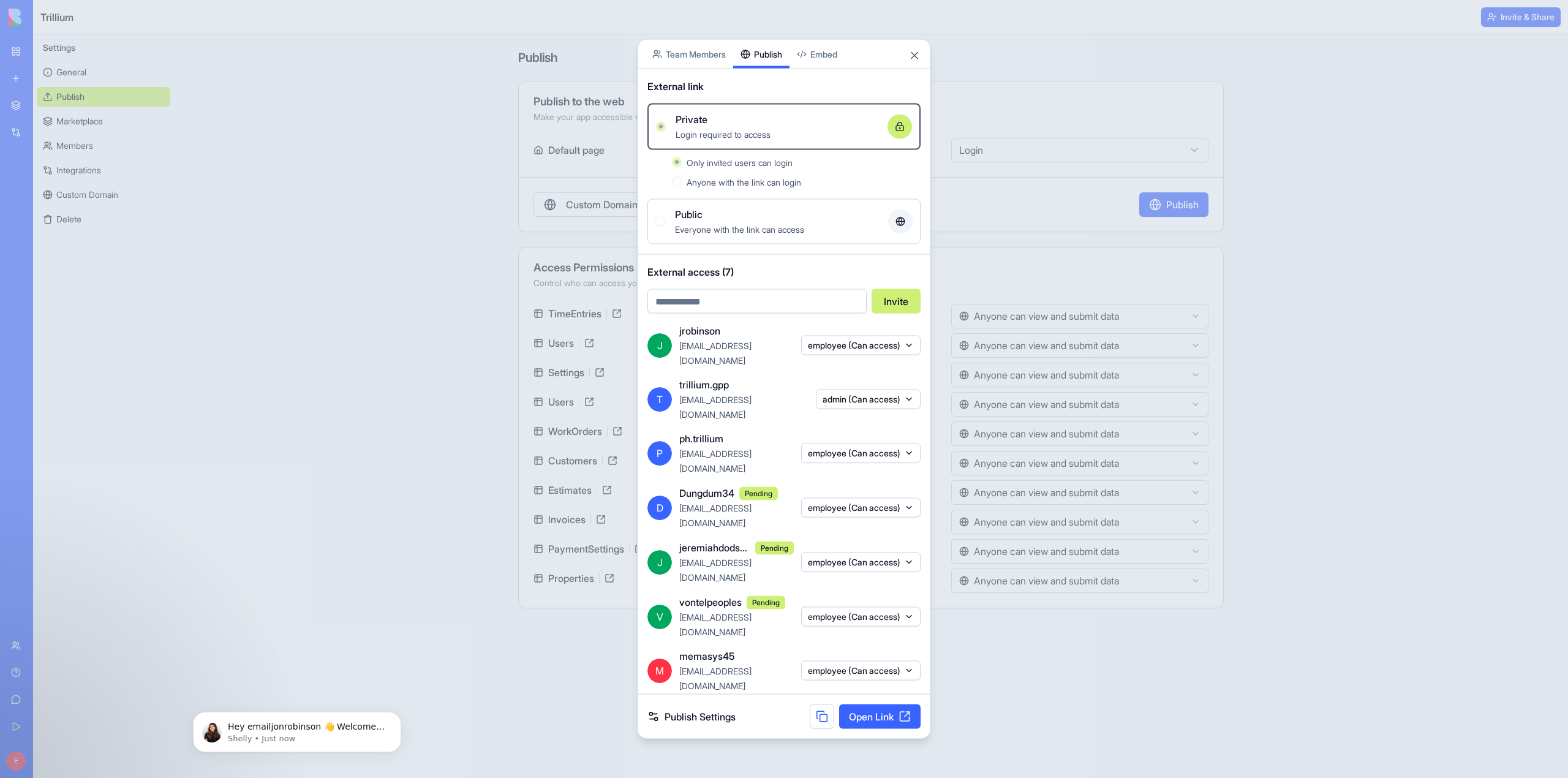
click at [843, 501] on button "employee (Can access)" at bounding box center [861, 507] width 119 height 19
click at [846, 595] on div "Remove access" at bounding box center [858, 592] width 92 height 19
click at [845, 595] on div "Remove access" at bounding box center [858, 592] width 92 height 19
click at [910, 99] on div at bounding box center [784, 389] width 1568 height 778
click at [913, 62] on button "Close" at bounding box center [914, 55] width 12 height 12
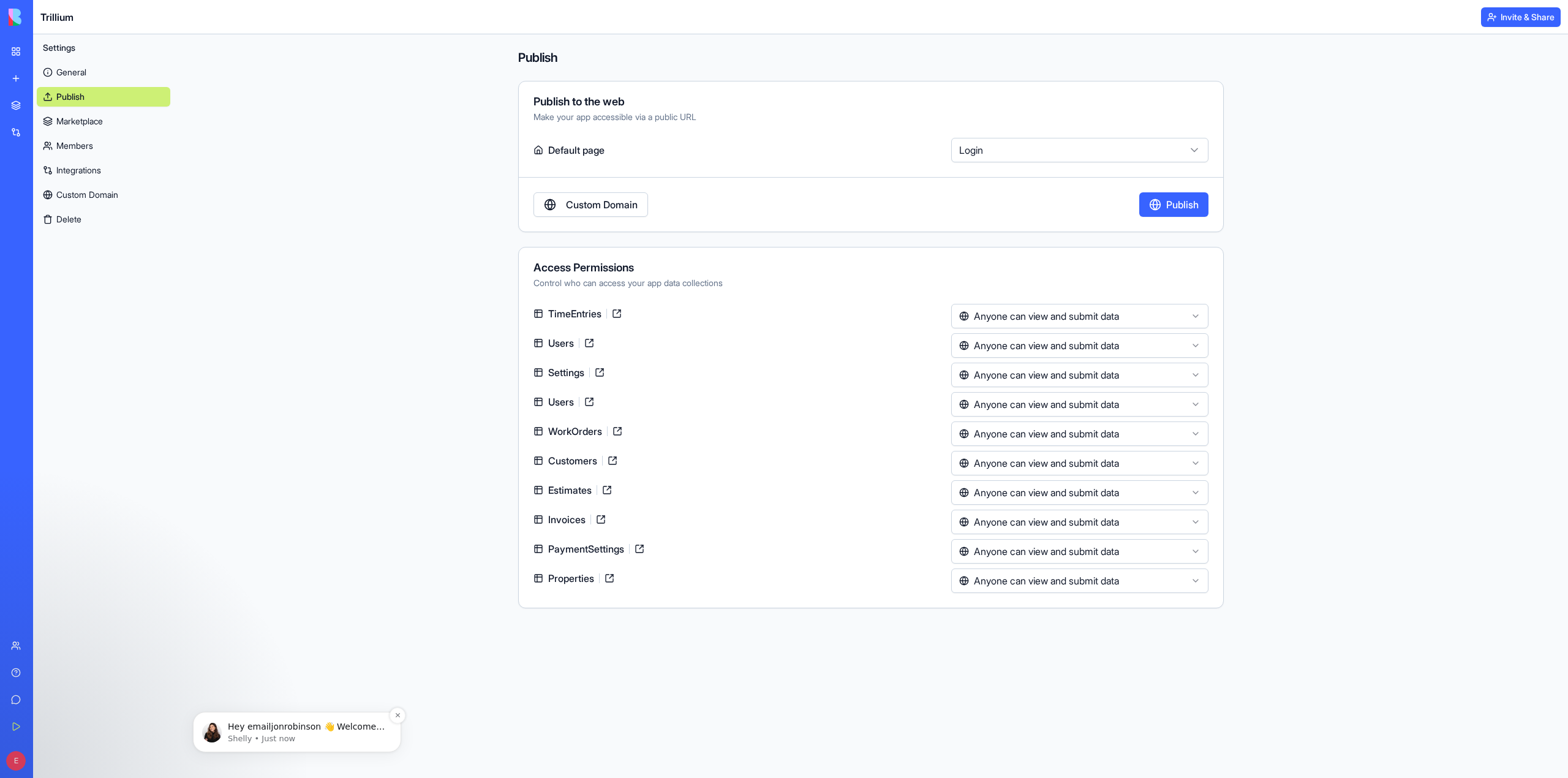
click at [349, 740] on p "Shelly • Just now" at bounding box center [307, 738] width 158 height 11
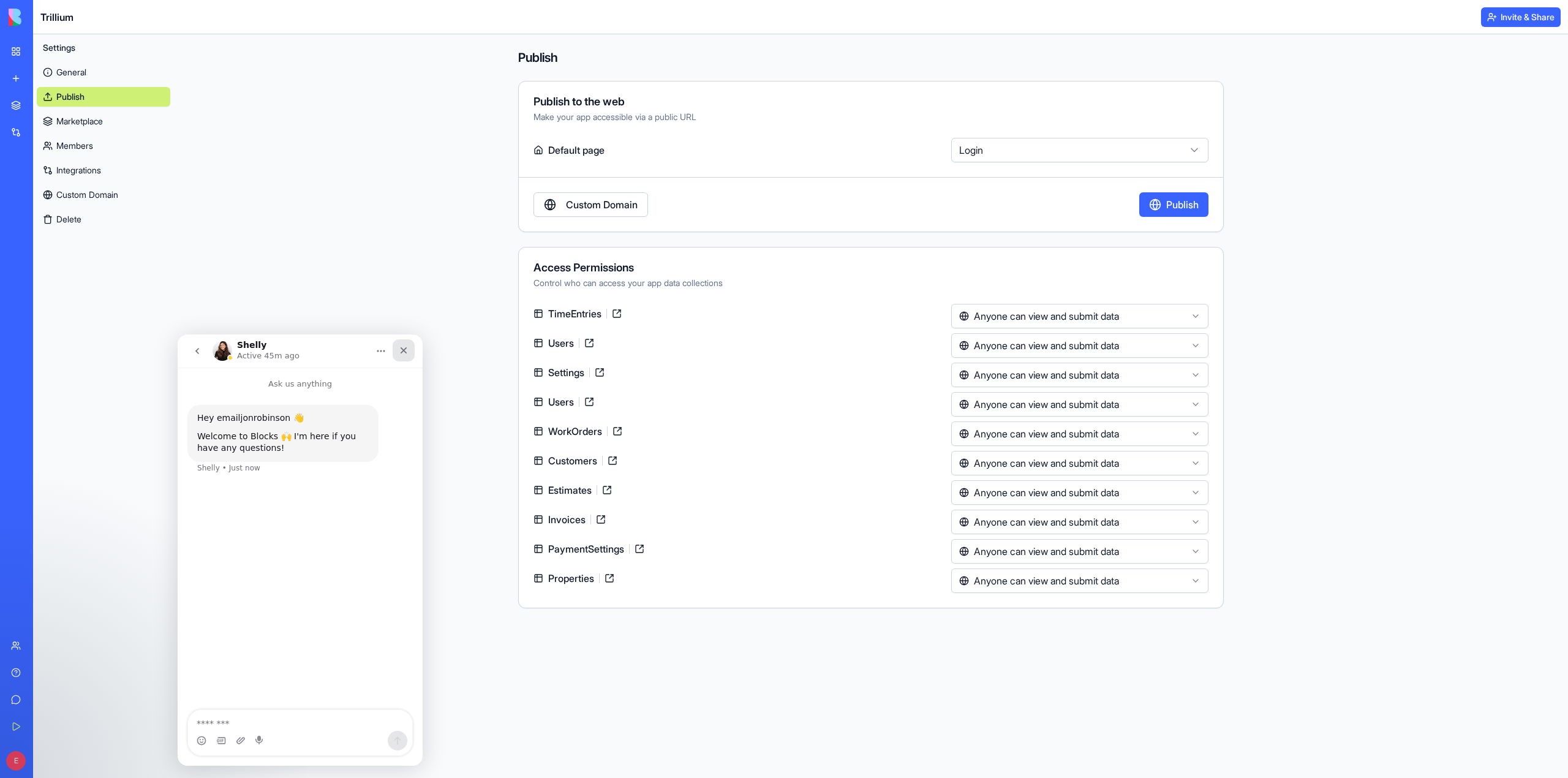
click at [402, 353] on icon "Close" at bounding box center [404, 351] width 10 height 10
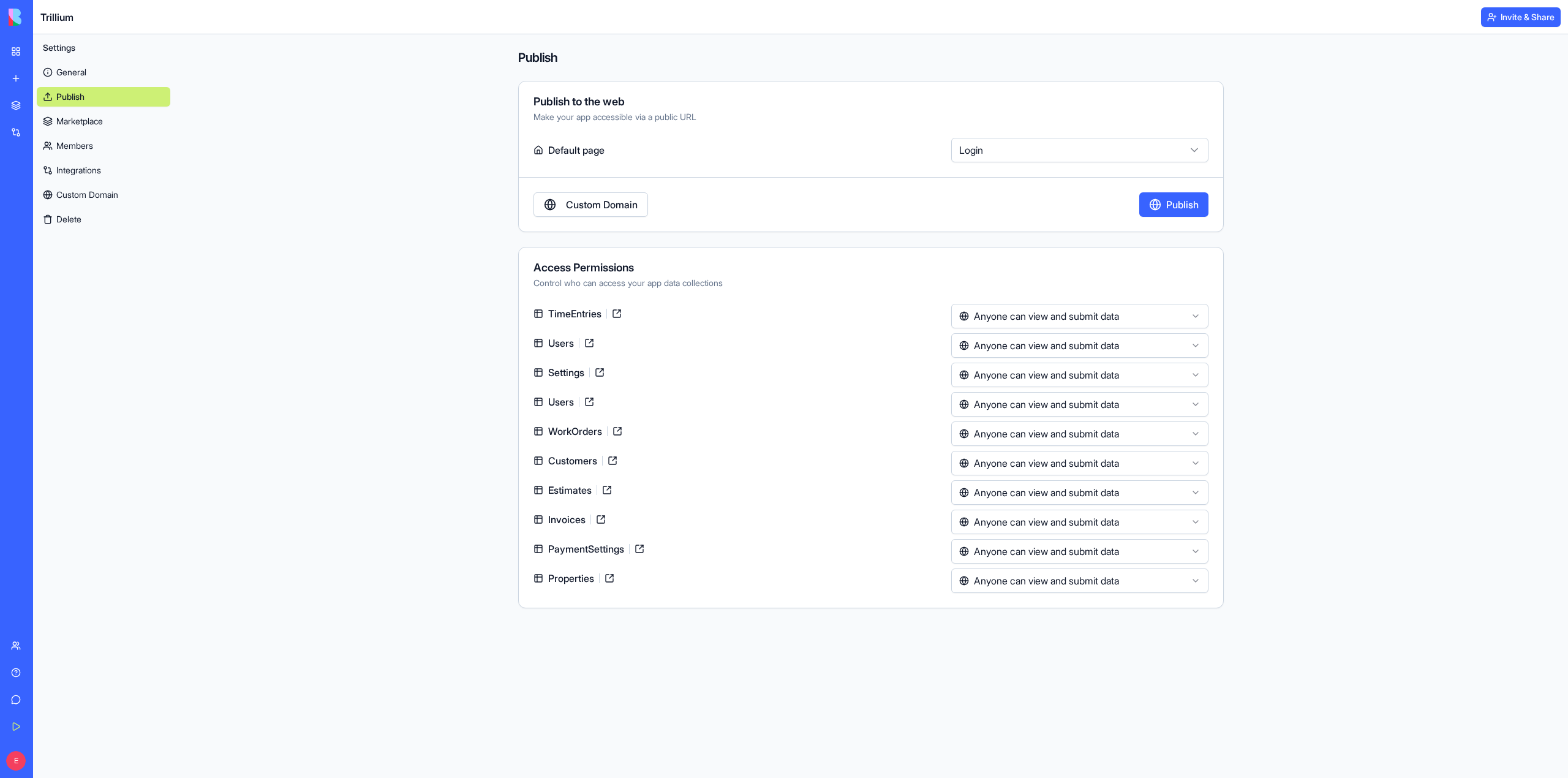
click at [71, 72] on link "General" at bounding box center [103, 72] width 134 height 19
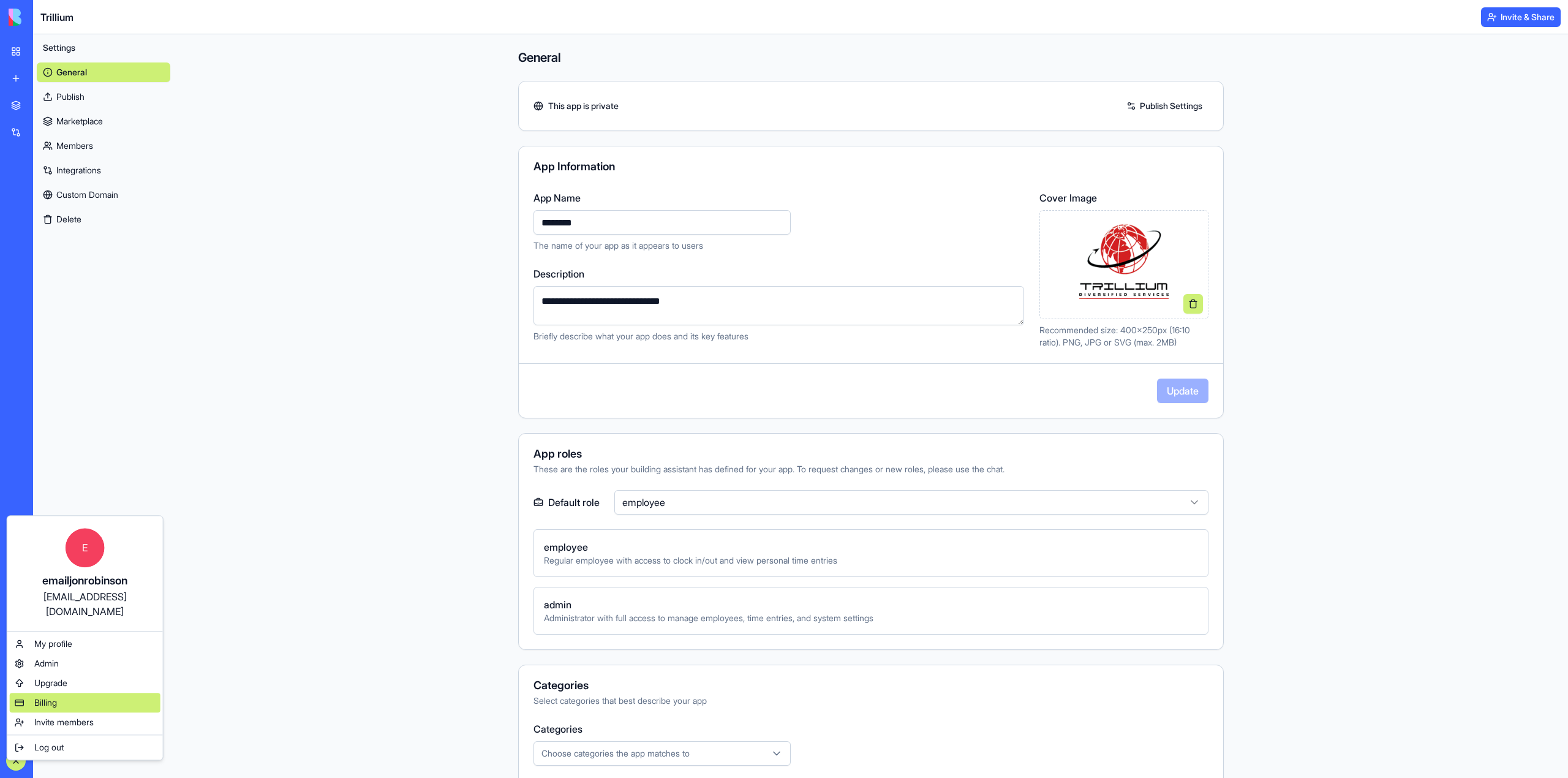
click at [60, 693] on div "Billing" at bounding box center [86, 703] width 151 height 19
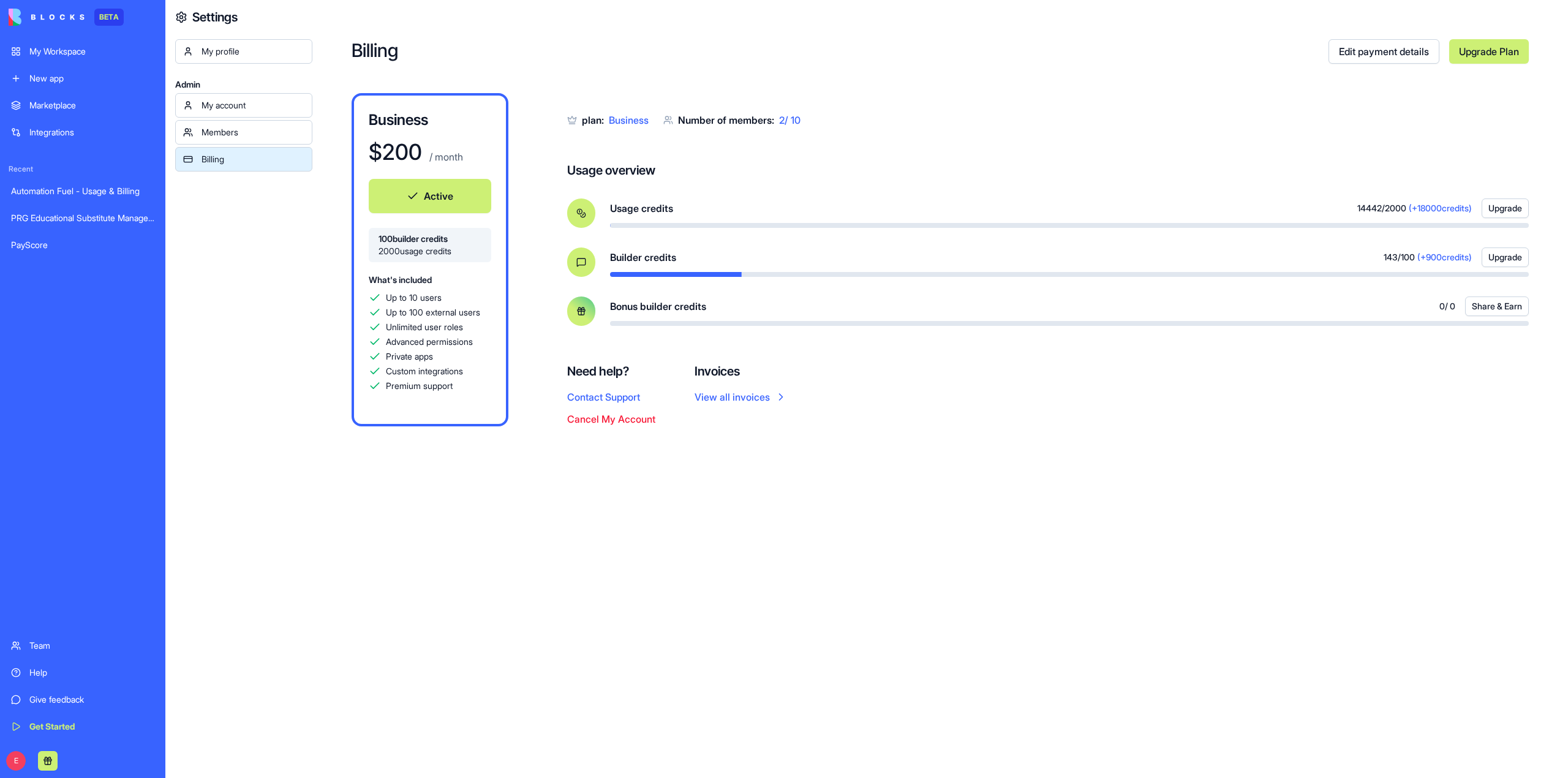
click at [260, 129] on div "Members" at bounding box center [252, 132] width 103 height 12
click at [234, 134] on div "Members" at bounding box center [252, 132] width 103 height 12
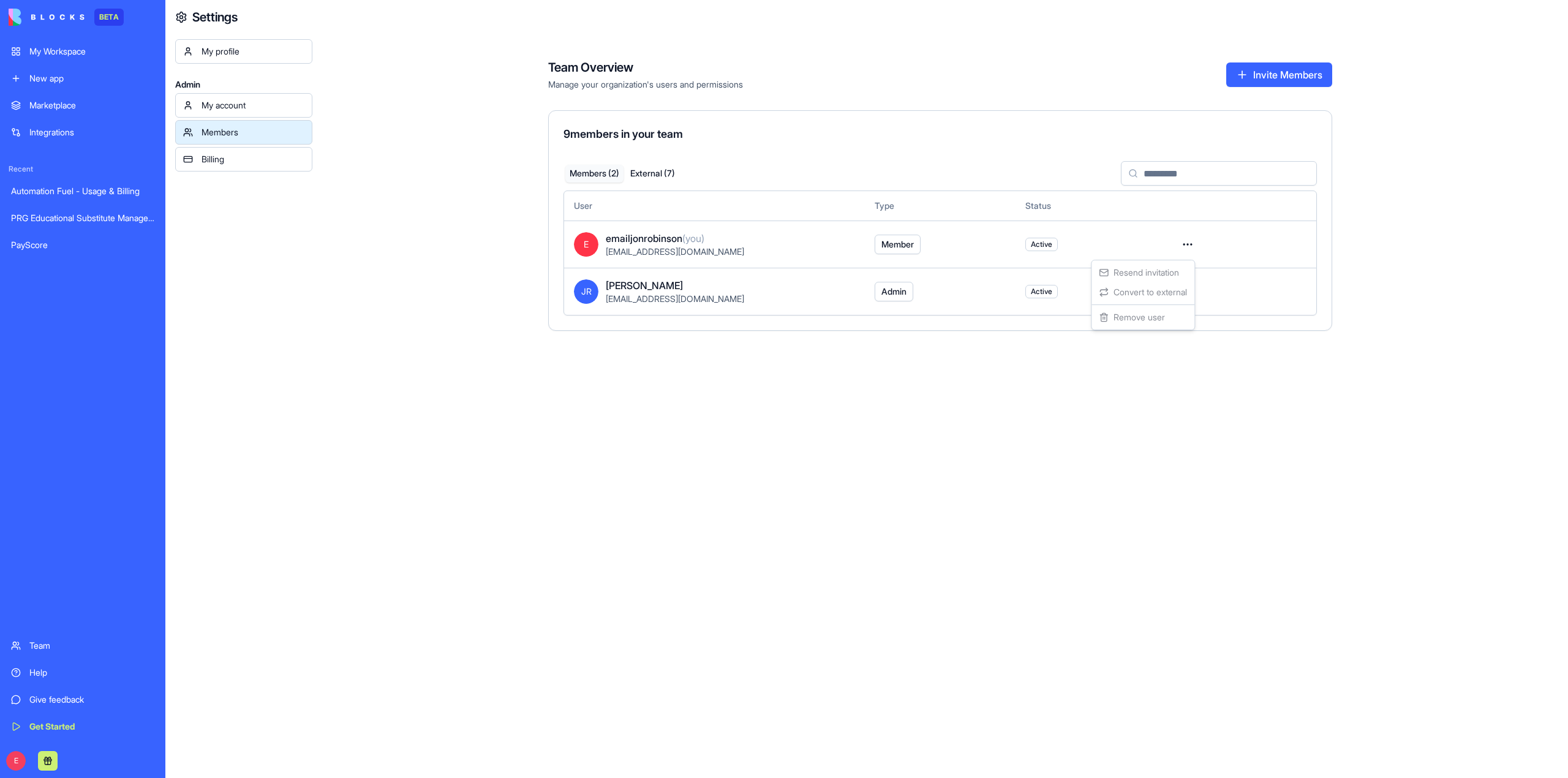
click at [1186, 243] on html "BETA My Workspace New app Marketplace Integrations Recent Automation Fuel - Usa…" at bounding box center [784, 389] width 1568 height 778
click at [1145, 317] on div "Resend invitation Convert to external Remove user" at bounding box center [1143, 295] width 104 height 70
click at [911, 554] on html "BETA My Workspace New app Marketplace Integrations Recent Automation Fuel - Usa…" at bounding box center [784, 389] width 1568 height 778
click at [660, 176] on button "External ( 7 )" at bounding box center [652, 173] width 58 height 18
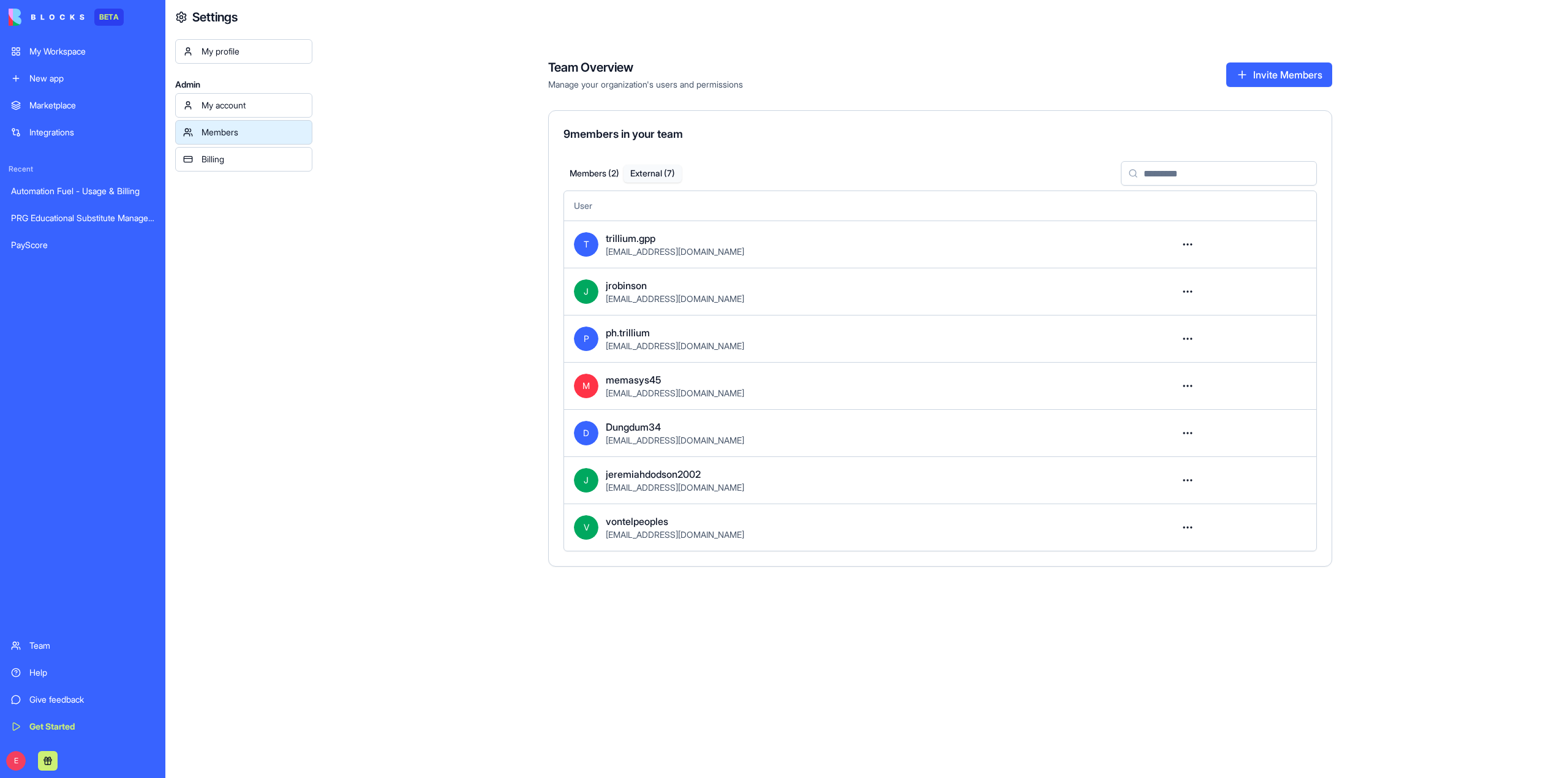
click at [1188, 242] on html "BETA My Workspace New app Marketplace Integrations Recent Automation Fuel - Usa…" at bounding box center [784, 389] width 1568 height 778
click at [1309, 237] on html "BETA My Workspace New app Marketplace Integrations Recent Automation Fuel - Usa…" at bounding box center [784, 389] width 1568 height 778
click at [596, 168] on button "Members ( 2 )" at bounding box center [594, 173] width 58 height 18
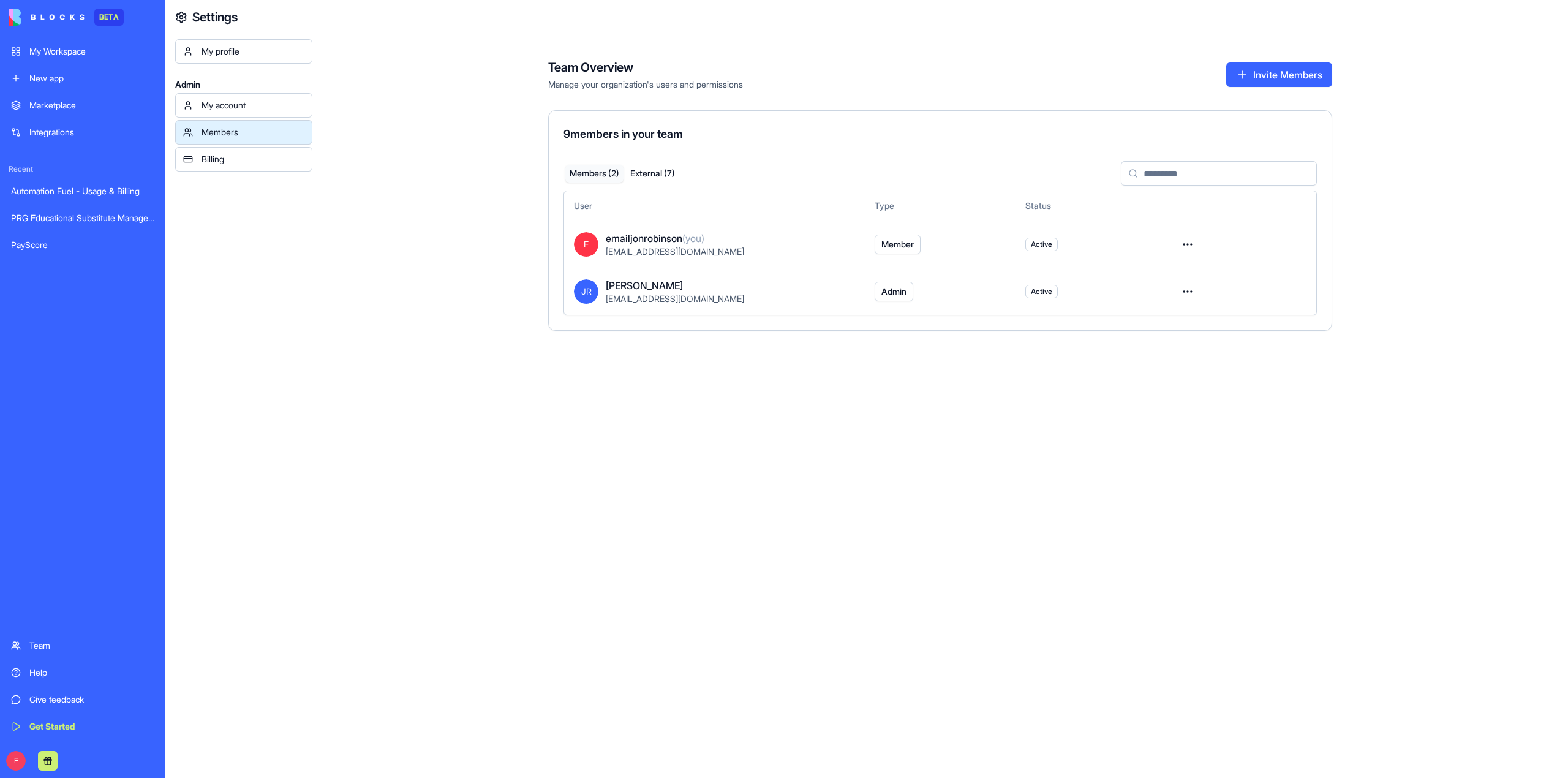
drag, startPoint x: 716, startPoint y: 241, endPoint x: 690, endPoint y: 240, distance: 26.0
click at [690, 240] on div "emailjonrobinson (you)" at bounding box center [730, 238] width 249 height 14
click at [844, 285] on div "[PERSON_NAME]" at bounding box center [730, 285] width 249 height 14
click at [1179, 241] on html "BETA My Workspace New app Marketplace Integrations Recent Automation Fuel - Usa…" at bounding box center [784, 389] width 1568 height 778
click at [1117, 401] on html "BETA My Workspace New app Marketplace Integrations Recent Automation Fuel - Usa…" at bounding box center [784, 389] width 1568 height 778
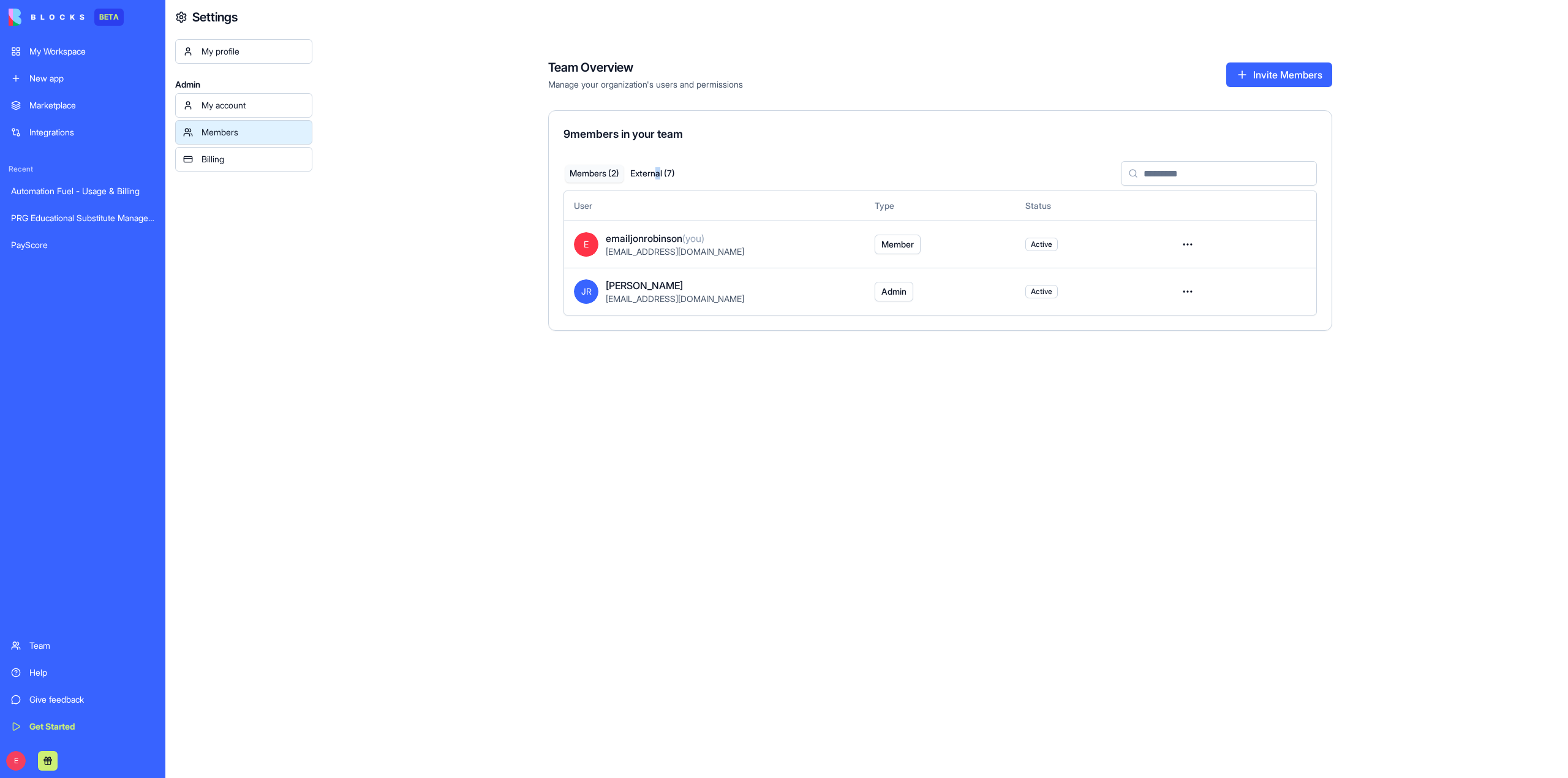
drag, startPoint x: 663, startPoint y: 163, endPoint x: 659, endPoint y: 170, distance: 8.1
click at [662, 163] on div "Members ( 2 ) External ( 7 )" at bounding box center [623, 173] width 120 height 22
click at [659, 172] on button "External ( 7 )" at bounding box center [652, 173] width 58 height 18
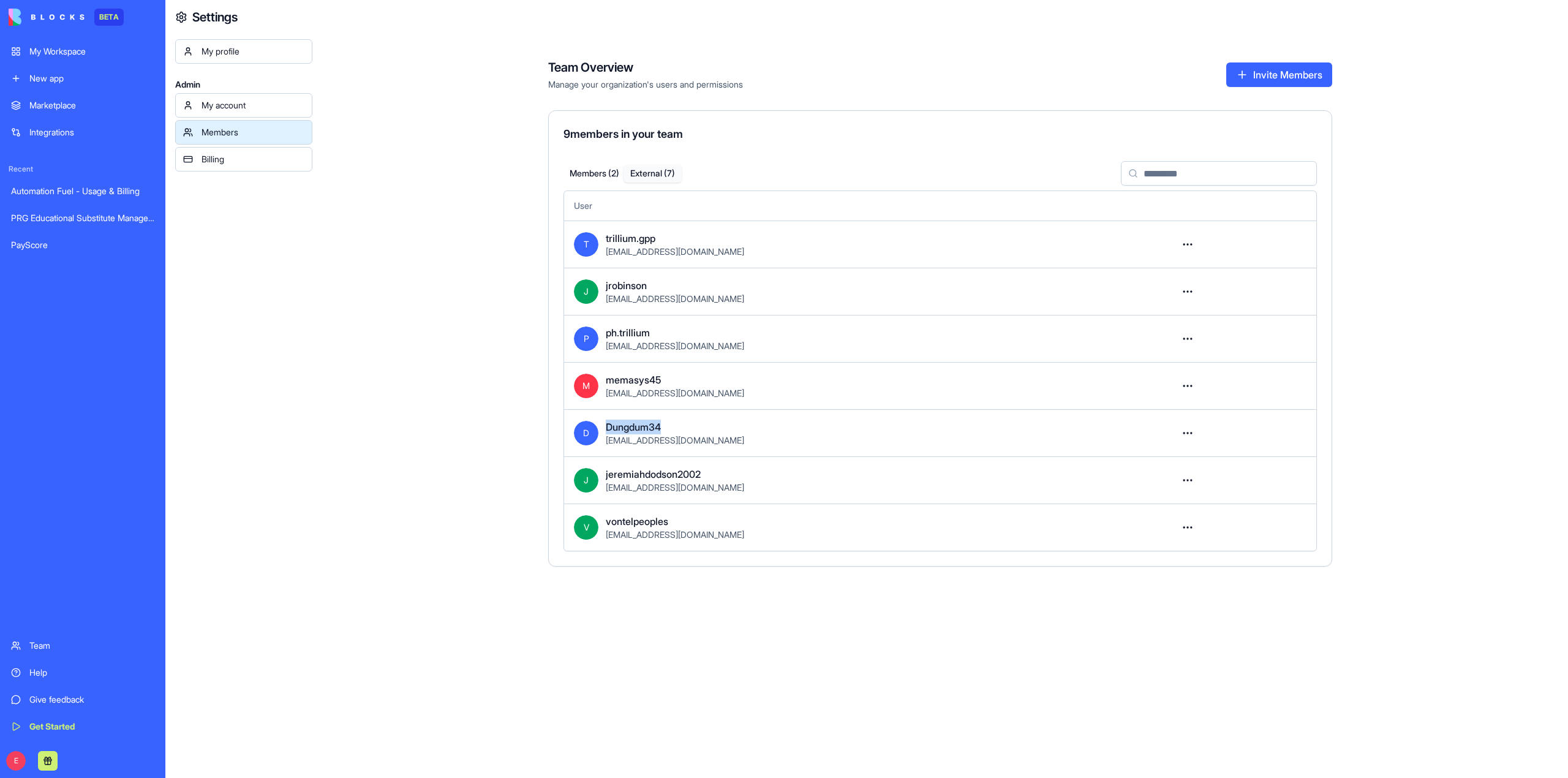
drag, startPoint x: 604, startPoint y: 432, endPoint x: 707, endPoint y: 429, distance: 103.0
click at [707, 429] on div "D Dungdum34 [EMAIL_ADDRESS][DOMAIN_NAME]" at bounding box center [865, 433] width 582 height 27
click at [738, 435] on div "[EMAIL_ADDRESS][DOMAIN_NAME]" at bounding box center [880, 440] width 550 height 12
click at [1187, 434] on html "BETA My Workspace New app Marketplace Integrations Recent Automation Fuel - Usa…" at bounding box center [784, 389] width 1568 height 778
click at [1012, 436] on html "BETA My Workspace New app Marketplace Integrations Recent Automation Fuel - Usa…" at bounding box center [784, 389] width 1568 height 778
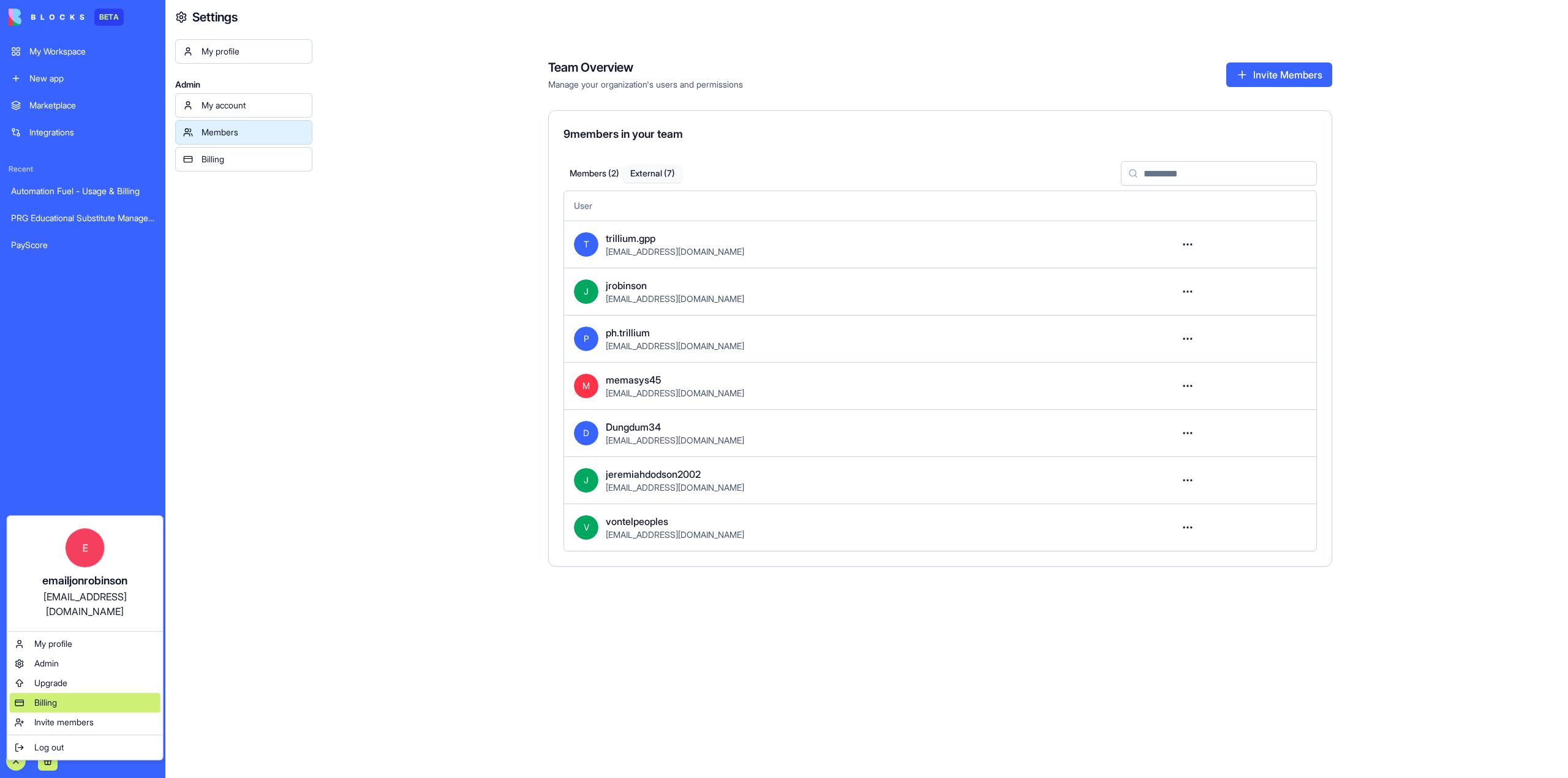
click at [52, 697] on span "Billing" at bounding box center [46, 703] width 23 height 12
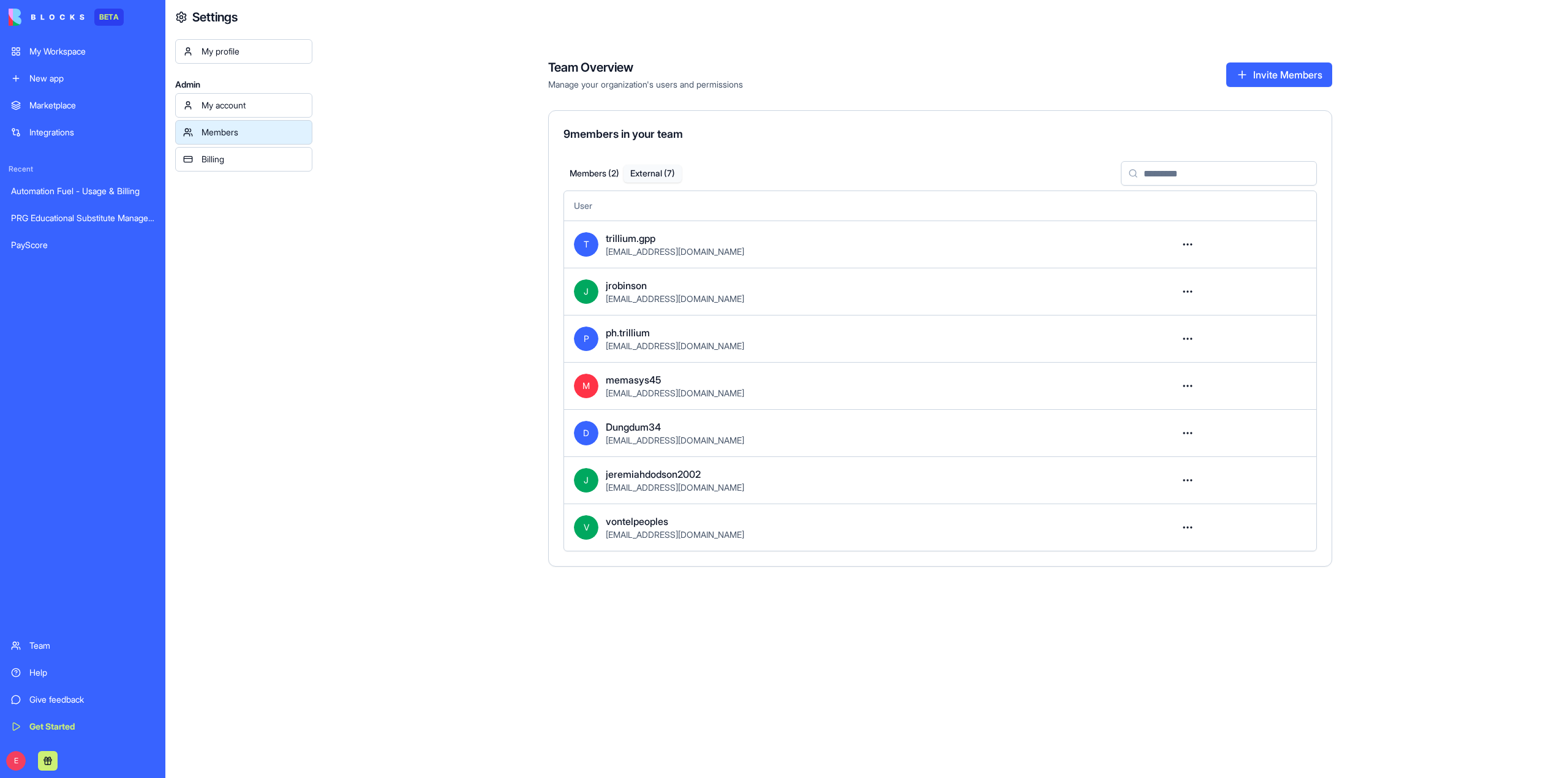
click at [241, 160] on div "Billing" at bounding box center [252, 159] width 103 height 12
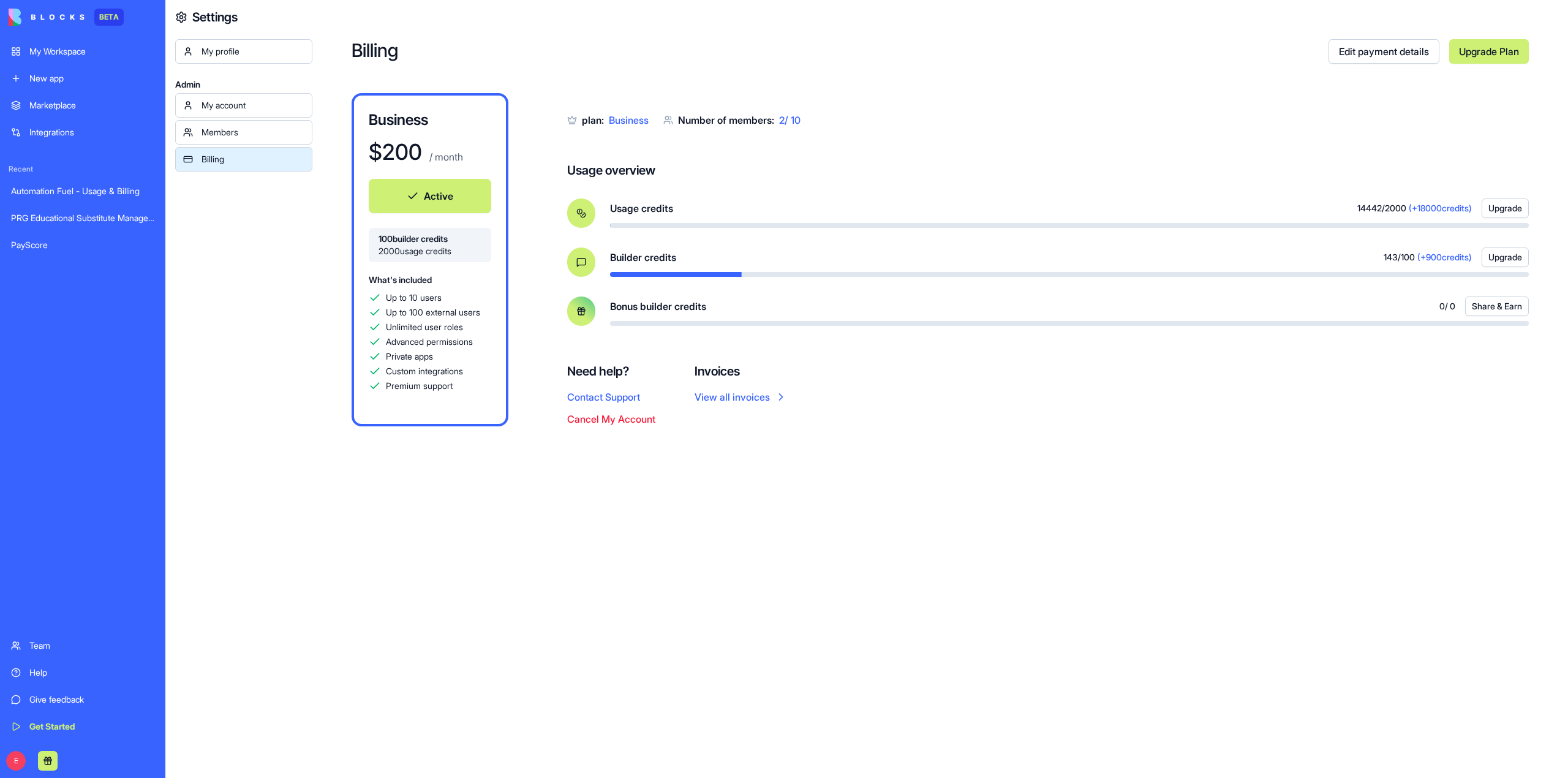
click at [38, 640] on div "Team" at bounding box center [92, 646] width 125 height 12
click at [42, 647] on div "Team" at bounding box center [92, 646] width 125 height 12
click at [239, 134] on div "Members" at bounding box center [252, 132] width 103 height 12
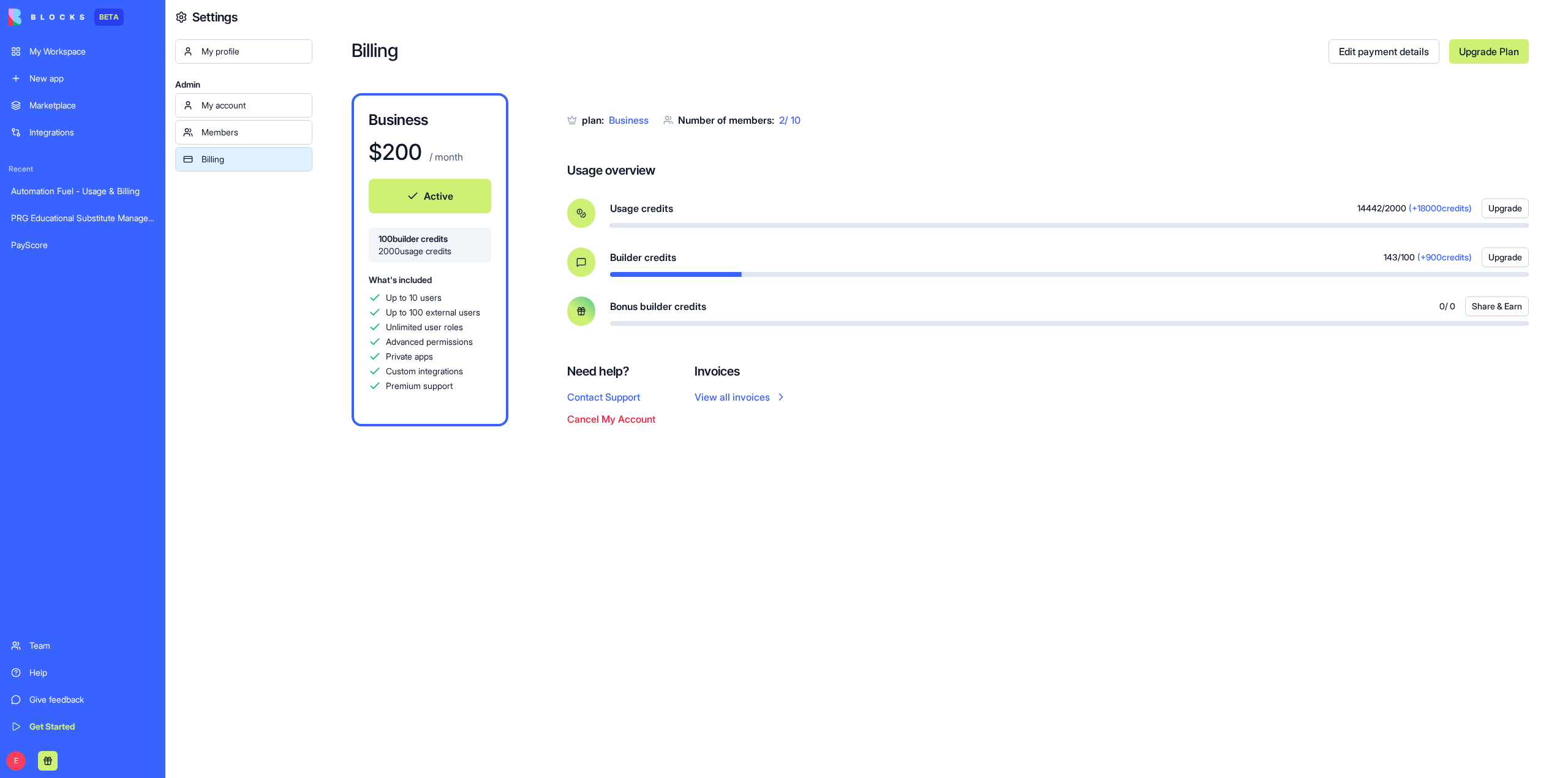
click at [239, 134] on div "Members" at bounding box center [252, 132] width 103 height 12
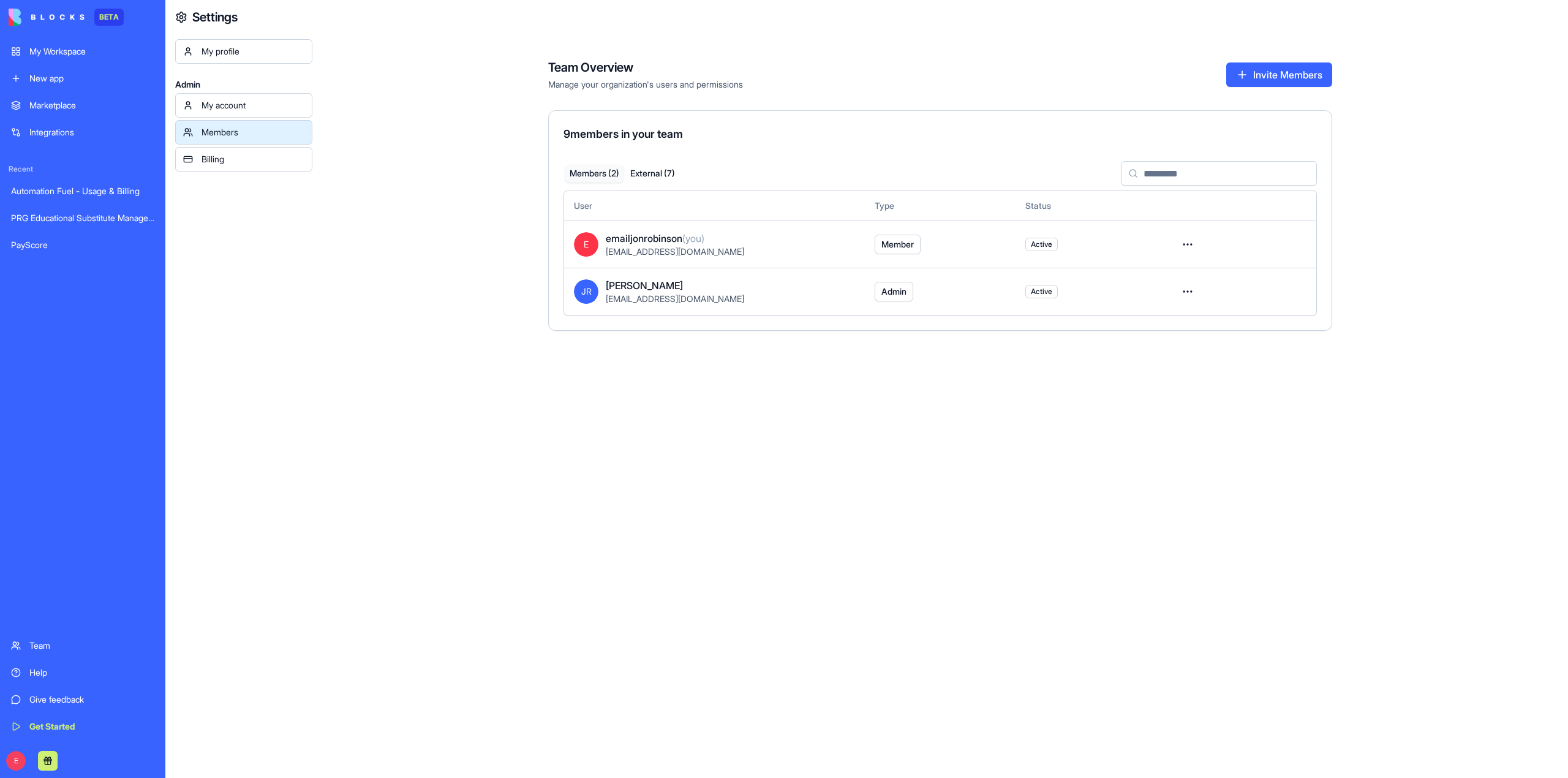
click at [91, 56] on div "My Workspace" at bounding box center [92, 51] width 125 height 12
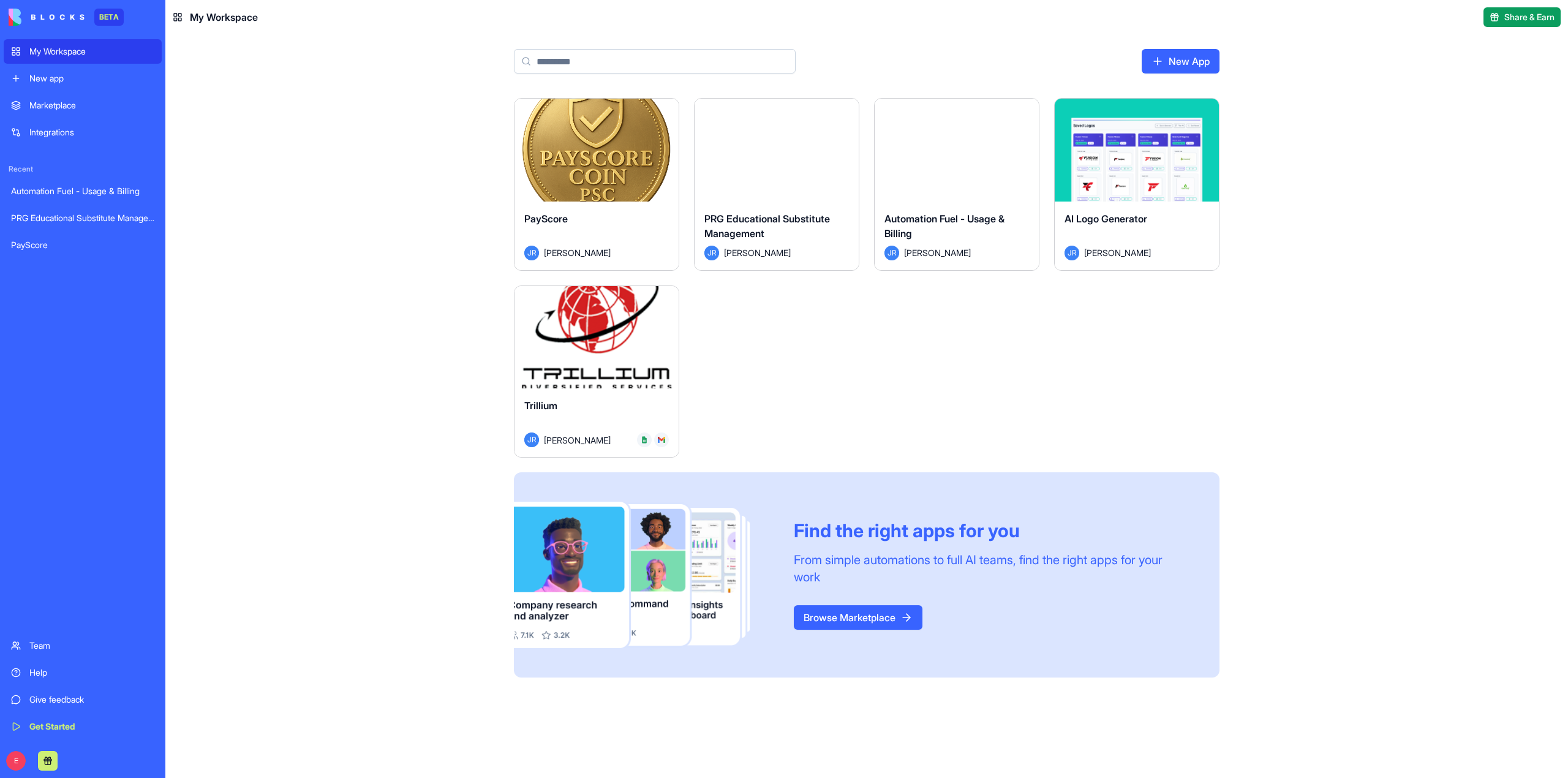
click at [594, 339] on button "Launch" at bounding box center [596, 337] width 92 height 24
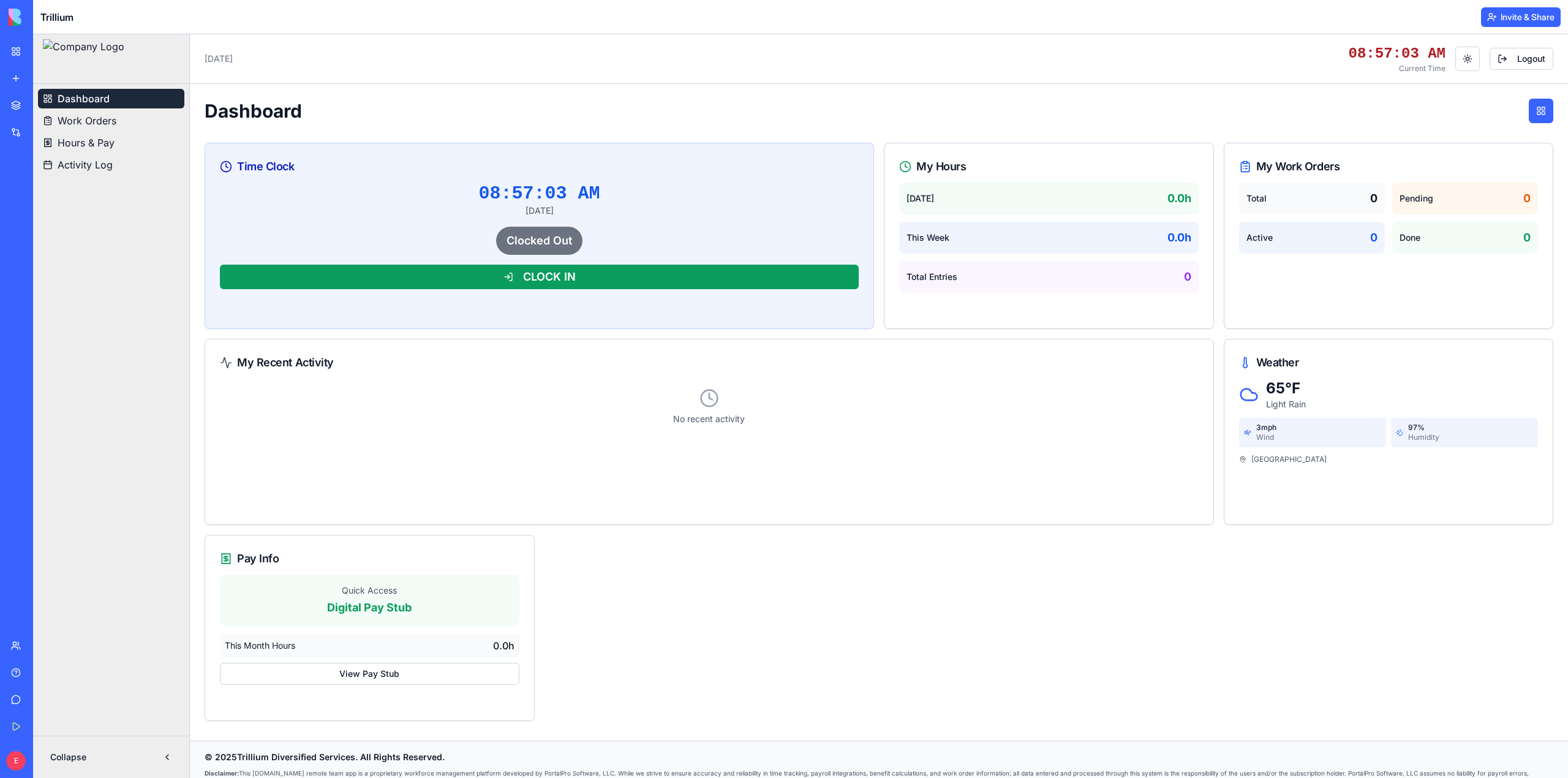
click at [1510, 23] on button "Invite & Share" at bounding box center [1521, 17] width 80 height 19
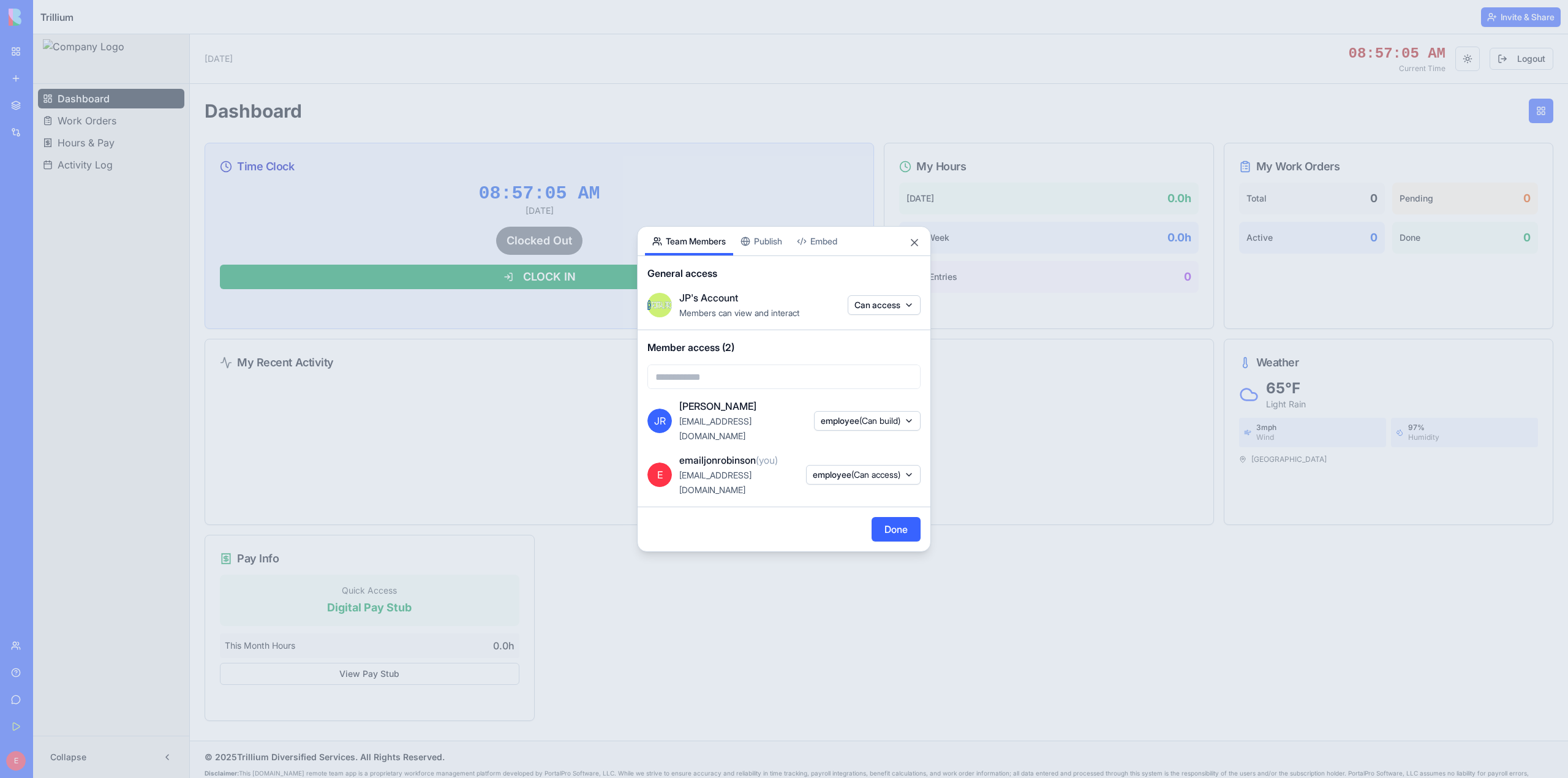
click at [767, 251] on div "Share App Team Members Publish Embed General access JP's Account Members can vi…" at bounding box center [783, 388] width 294 height 326
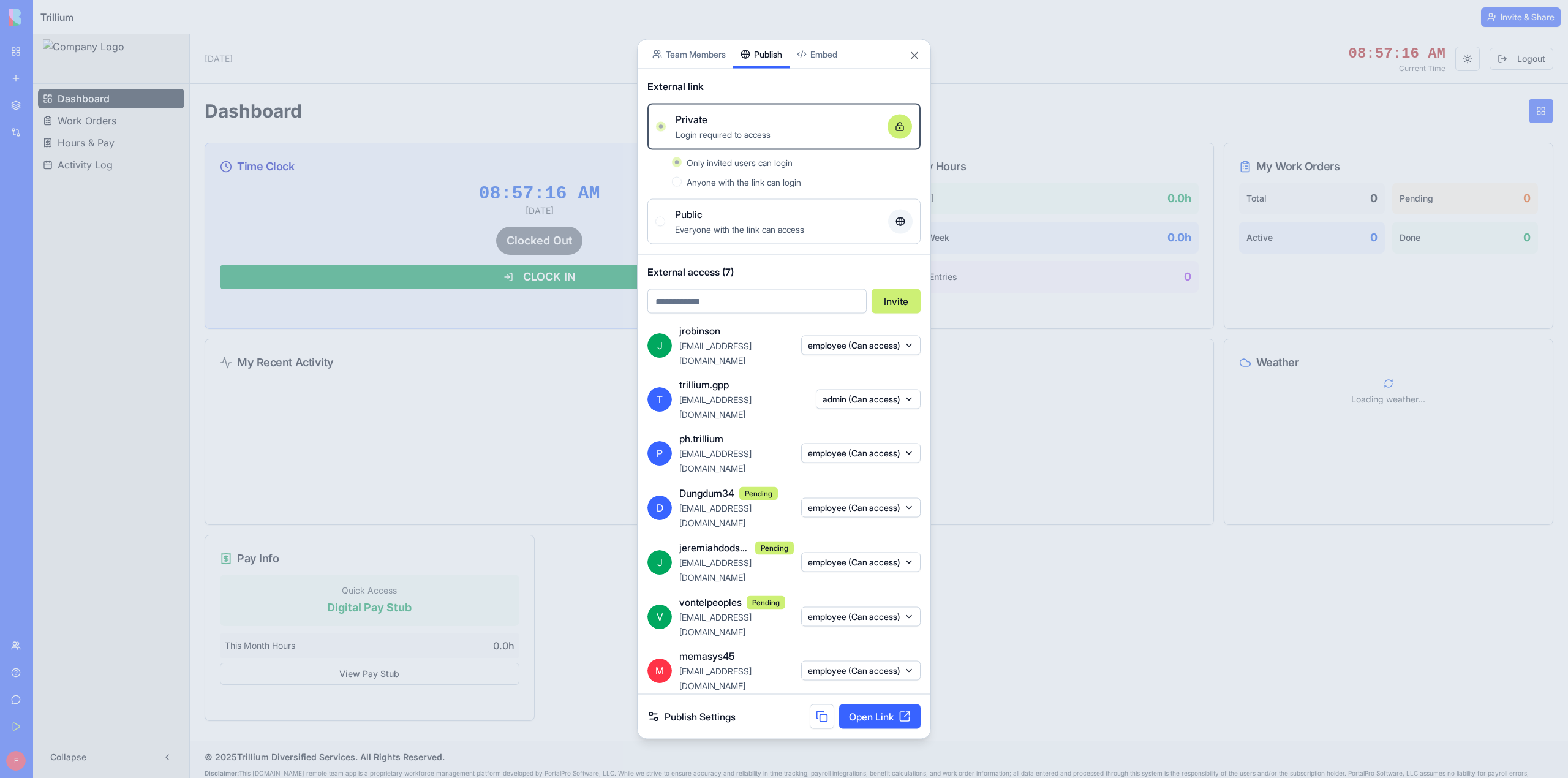
click at [855, 503] on button "employee (Can access)" at bounding box center [861, 507] width 119 height 19
click at [836, 337] on div at bounding box center [784, 389] width 1568 height 778
click at [795, 314] on input "email" at bounding box center [757, 301] width 219 height 24
click at [827, 255] on div "External link Private Login required to access Only invited users can login Any…" at bounding box center [783, 162] width 292 height 186
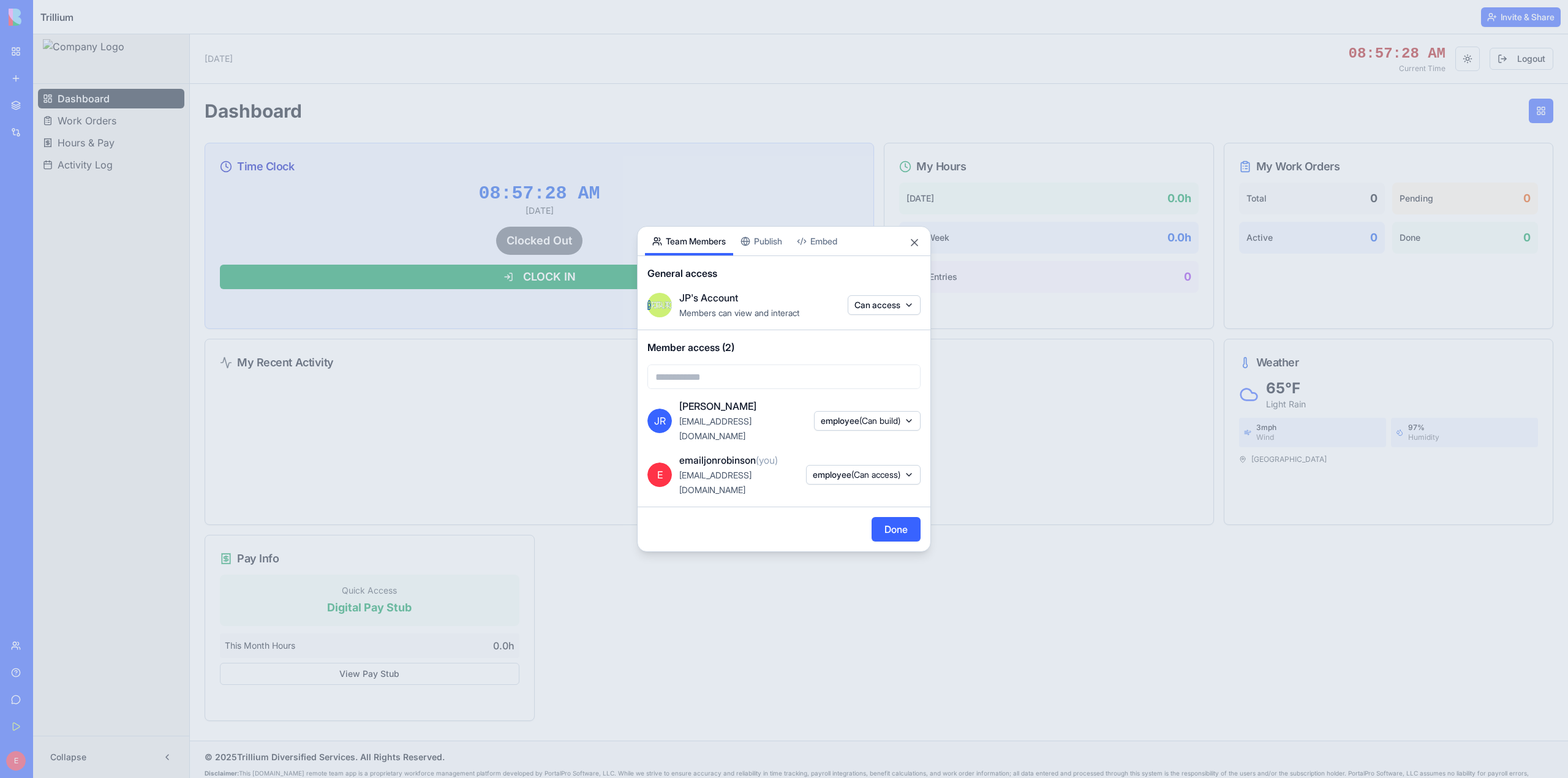
click at [689, 92] on body "BETA My Workspace New app Marketplace Integrations Recent Automation Fuel - Usa…" at bounding box center [784, 389] width 1568 height 778
click at [852, 470] on span "(Can access)" at bounding box center [876, 475] width 49 height 10
click at [885, 349] on div at bounding box center [784, 389] width 1568 height 778
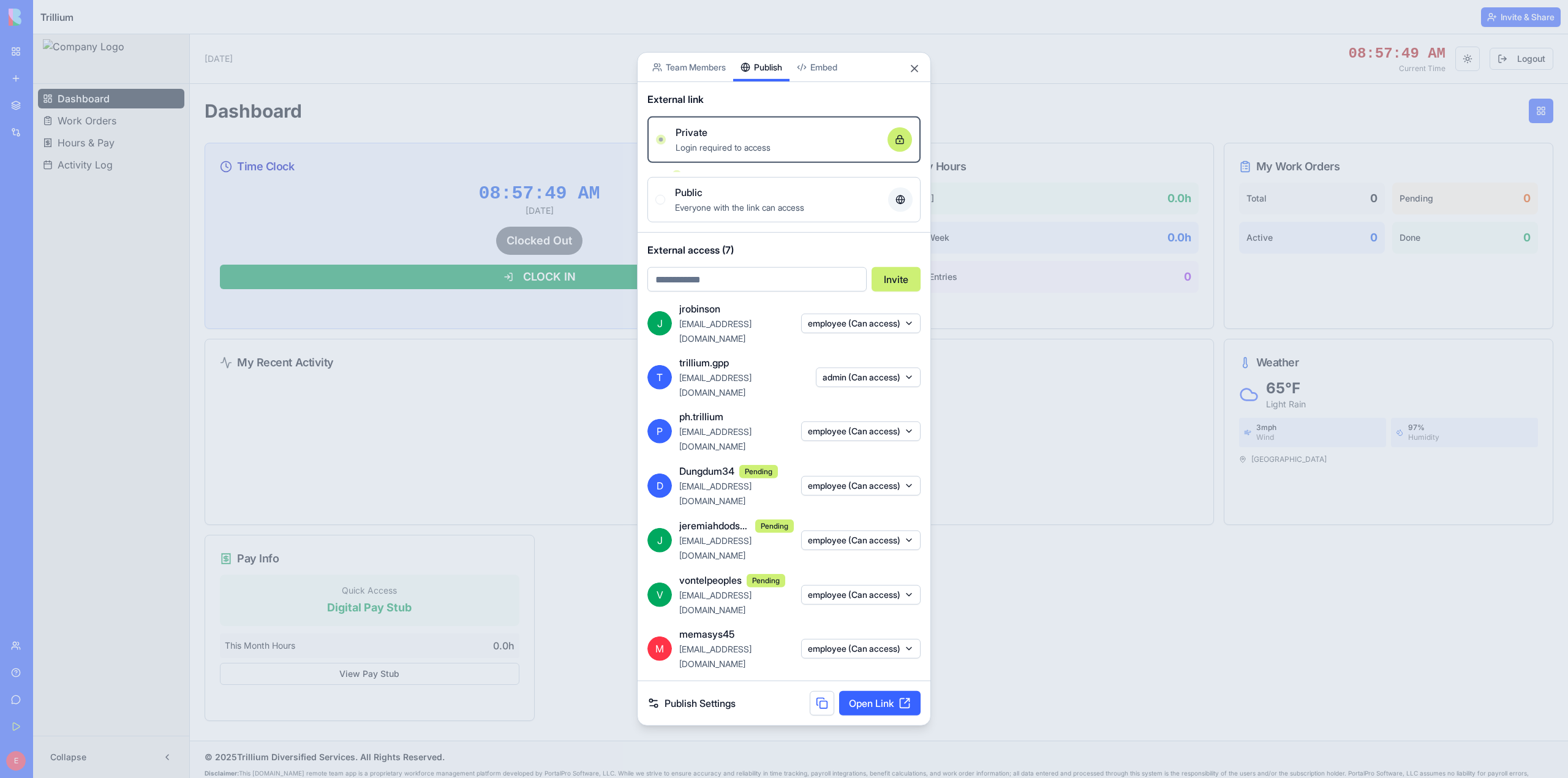
click at [773, 259] on div "Share App Team Members Publish Embed External link Private Login required to ac…" at bounding box center [783, 388] width 294 height 674
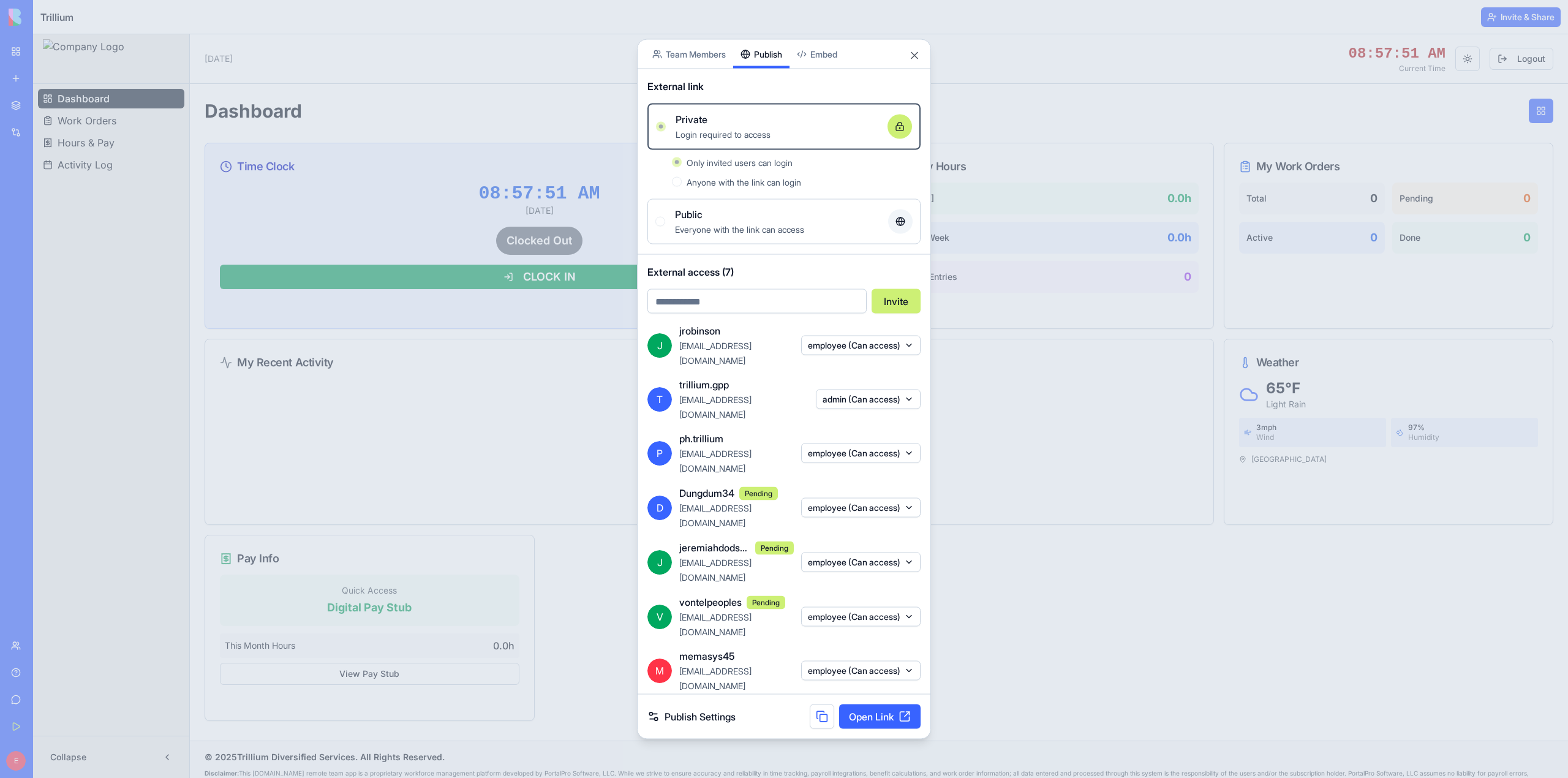
click at [852, 461] on button "employee (Can access)" at bounding box center [861, 453] width 119 height 19
click at [780, 435] on div at bounding box center [784, 389] width 1568 height 778
click at [911, 62] on button "Close" at bounding box center [914, 55] width 12 height 12
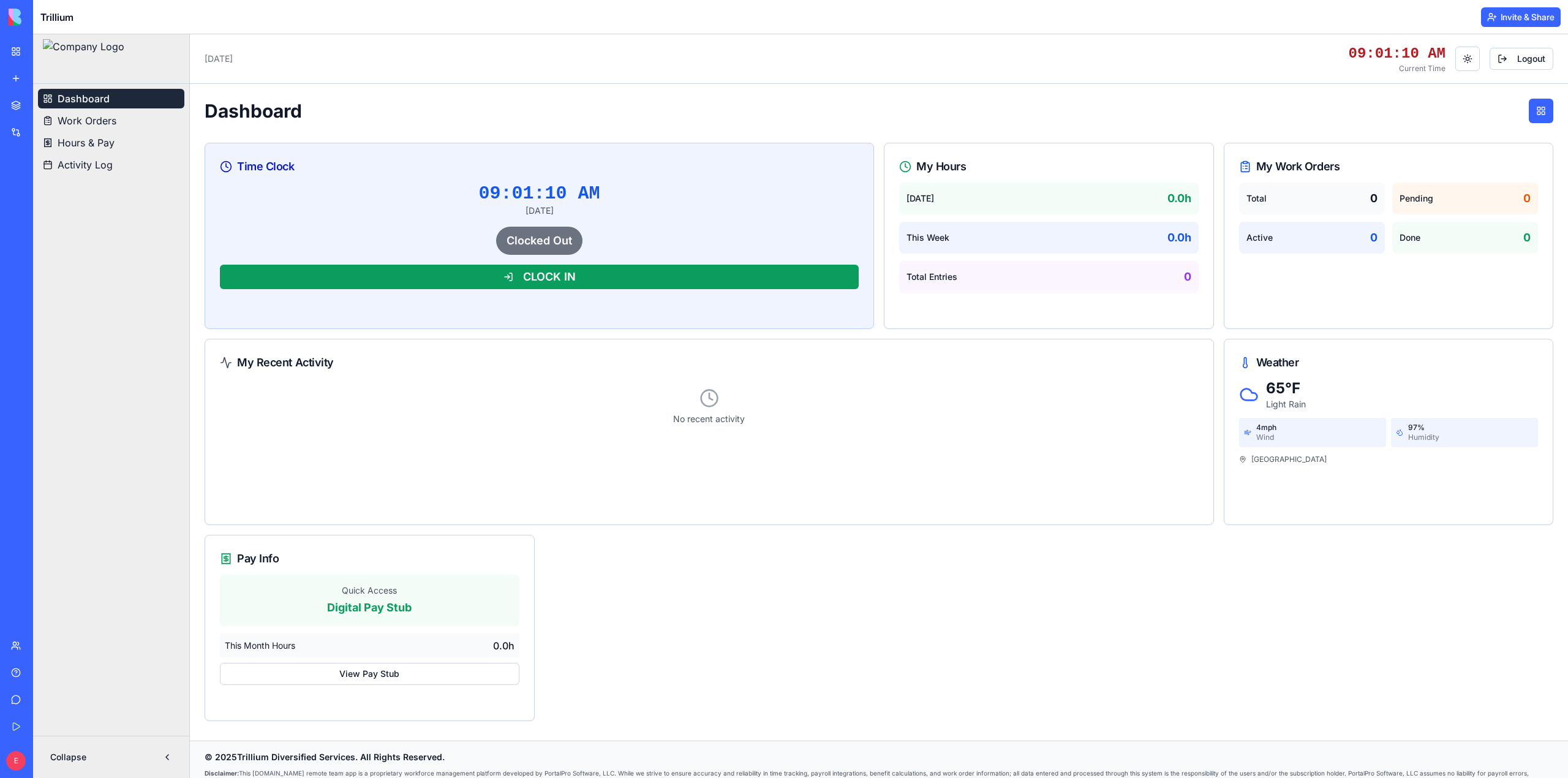
click at [35, 670] on div "Help" at bounding box center [37, 672] width 16 height 12
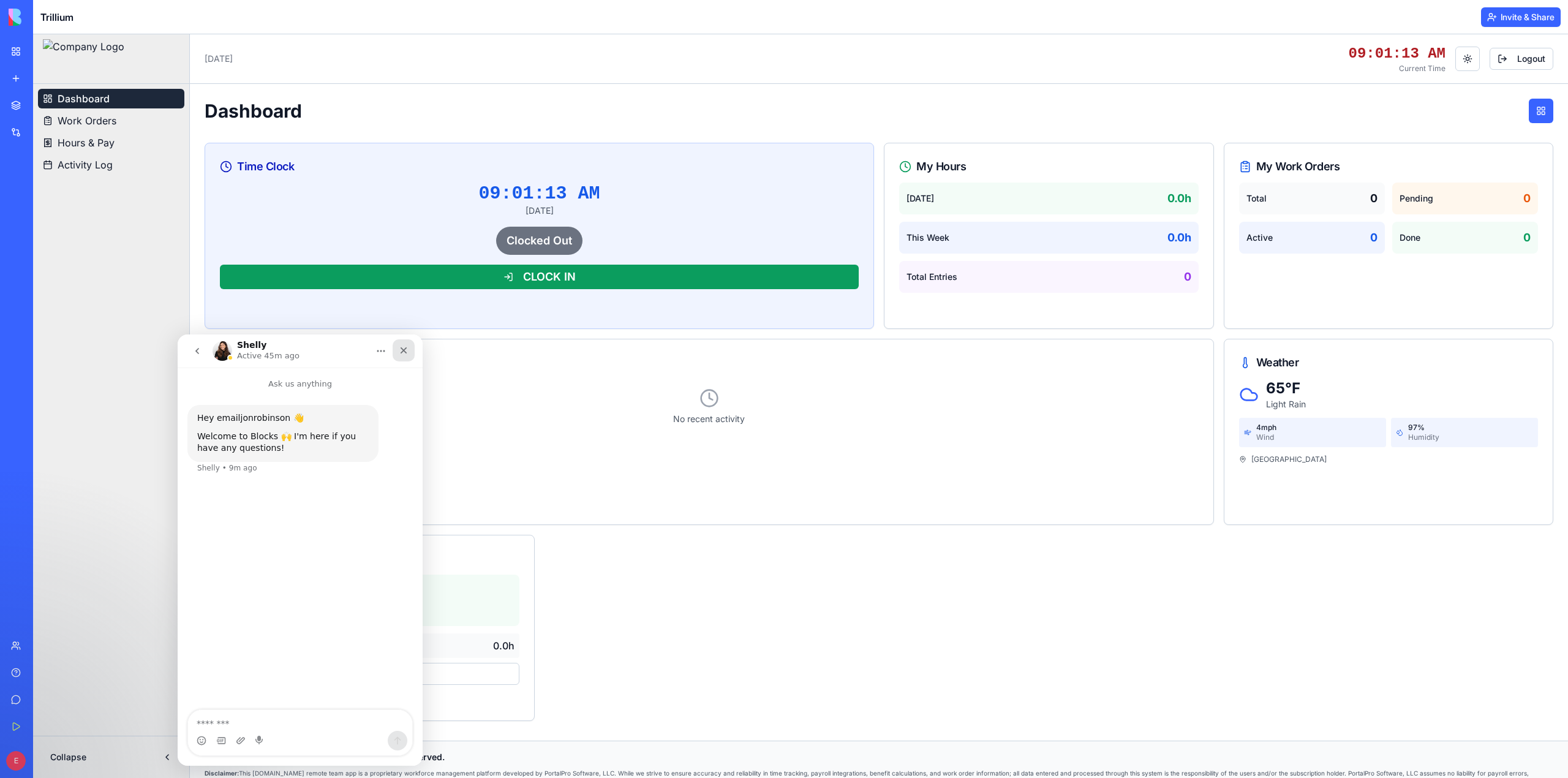
click at [403, 350] on icon "Close" at bounding box center [403, 350] width 6 height 6
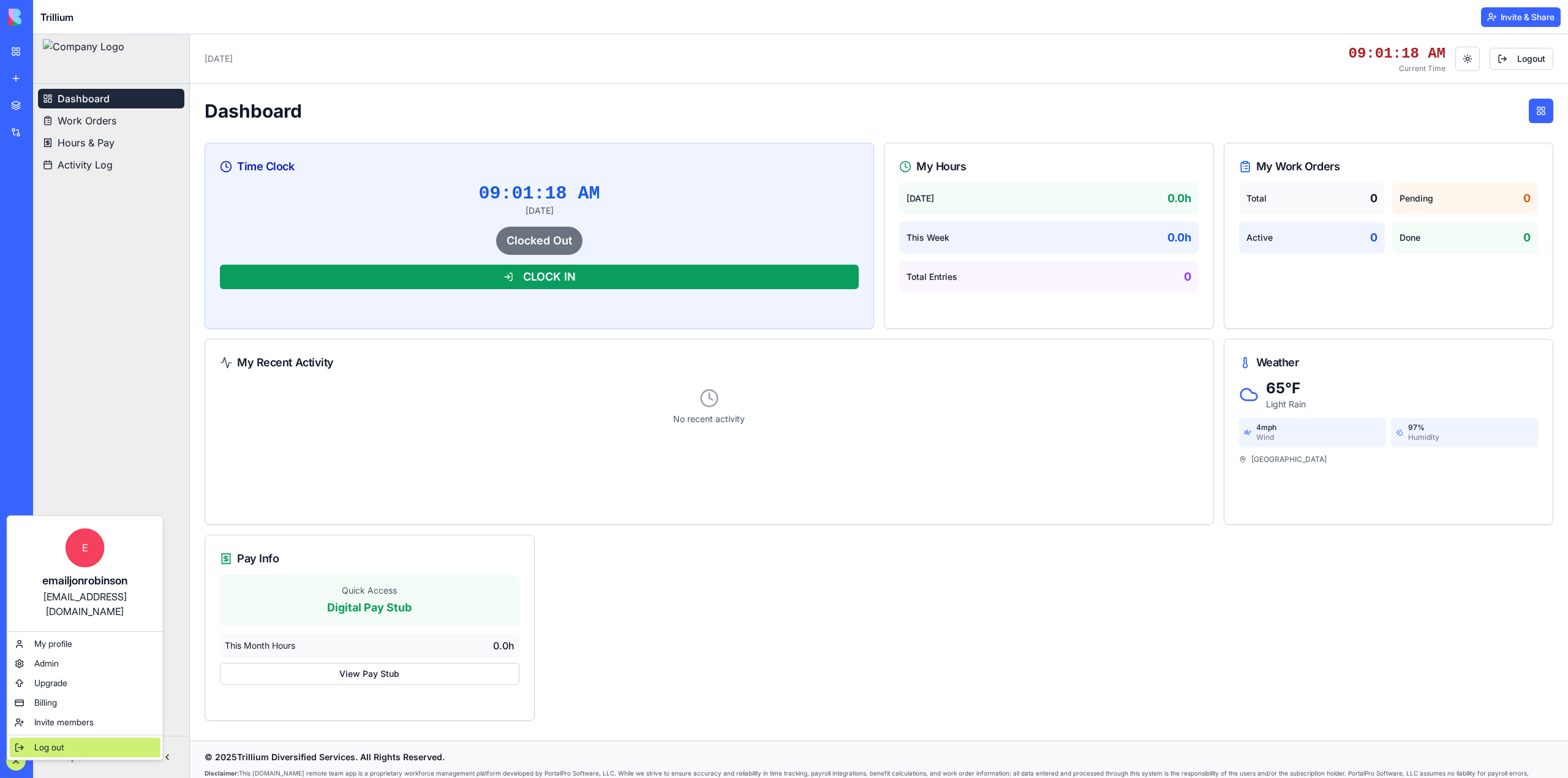
click at [45, 741] on span "Log out" at bounding box center [49, 747] width 29 height 12
